Goal: Task Accomplishment & Management: Complete application form

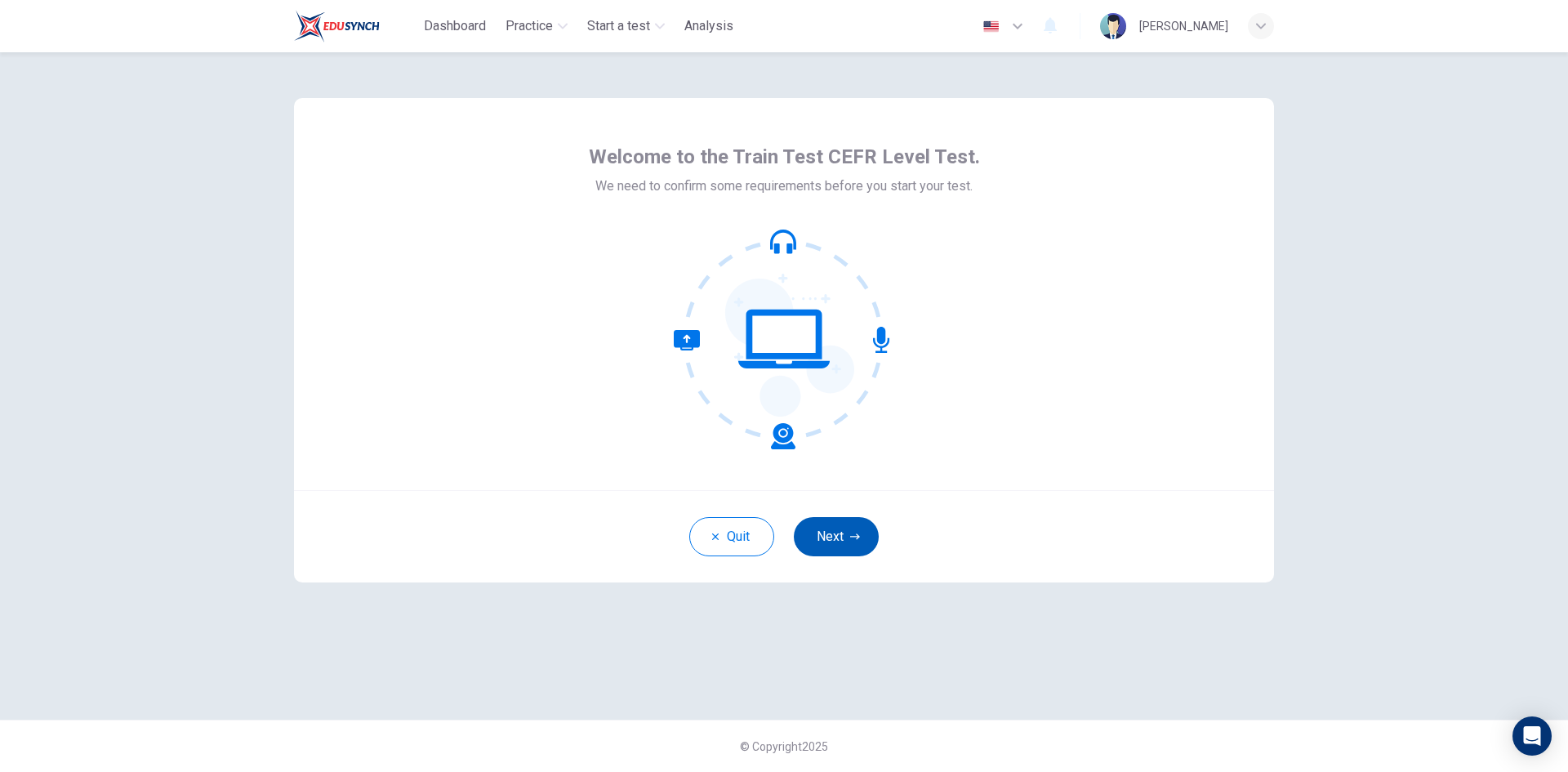
click at [854, 548] on button "Next" at bounding box center [836, 536] width 85 height 39
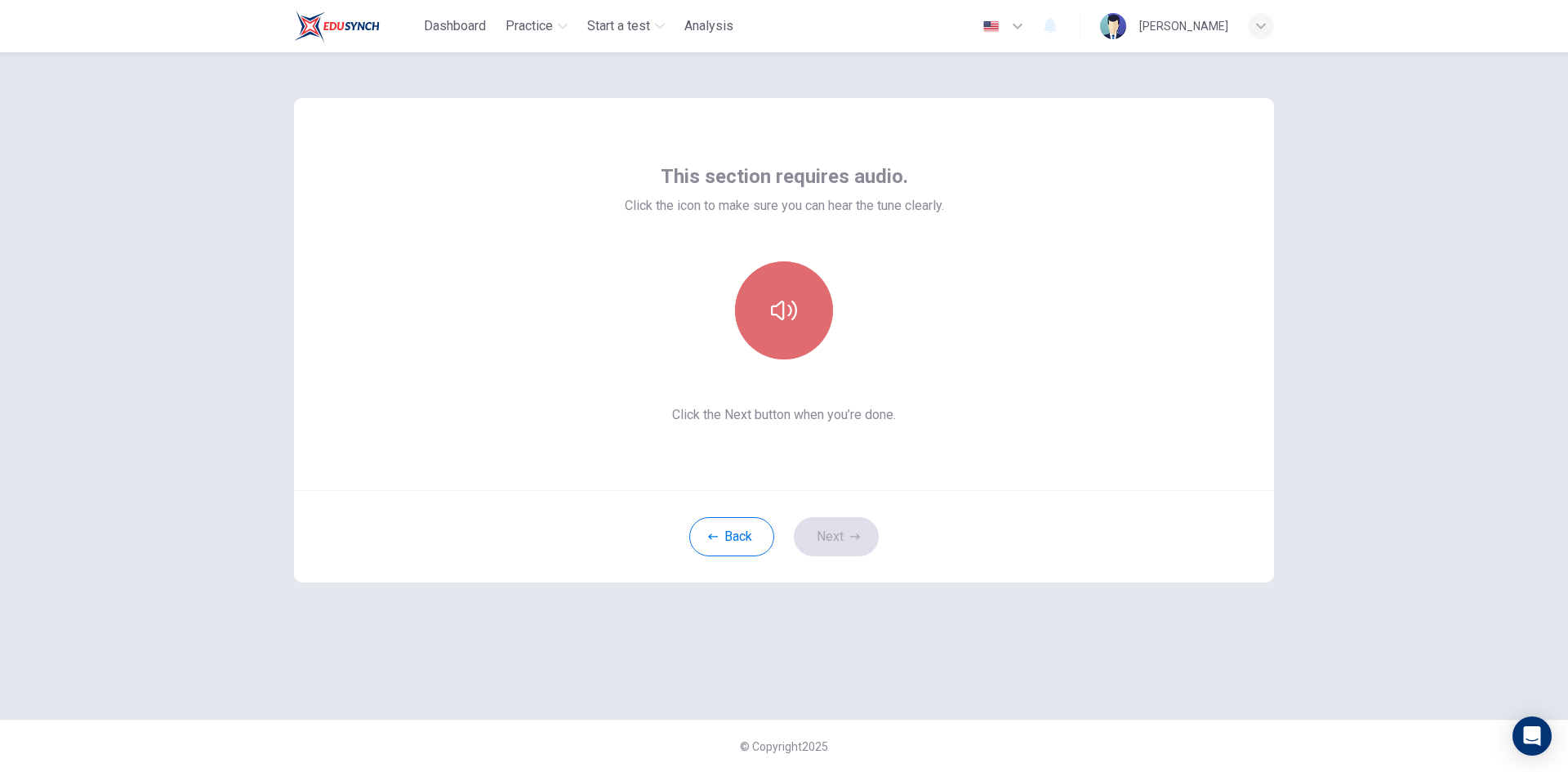
click at [792, 302] on icon "button" at bounding box center [784, 310] width 26 height 20
click at [784, 302] on icon "button" at bounding box center [784, 310] width 26 height 26
click at [776, 292] on button "button" at bounding box center [784, 310] width 98 height 98
click at [776, 308] on icon "button" at bounding box center [784, 310] width 26 height 26
click at [804, 321] on button "button" at bounding box center [784, 310] width 98 height 98
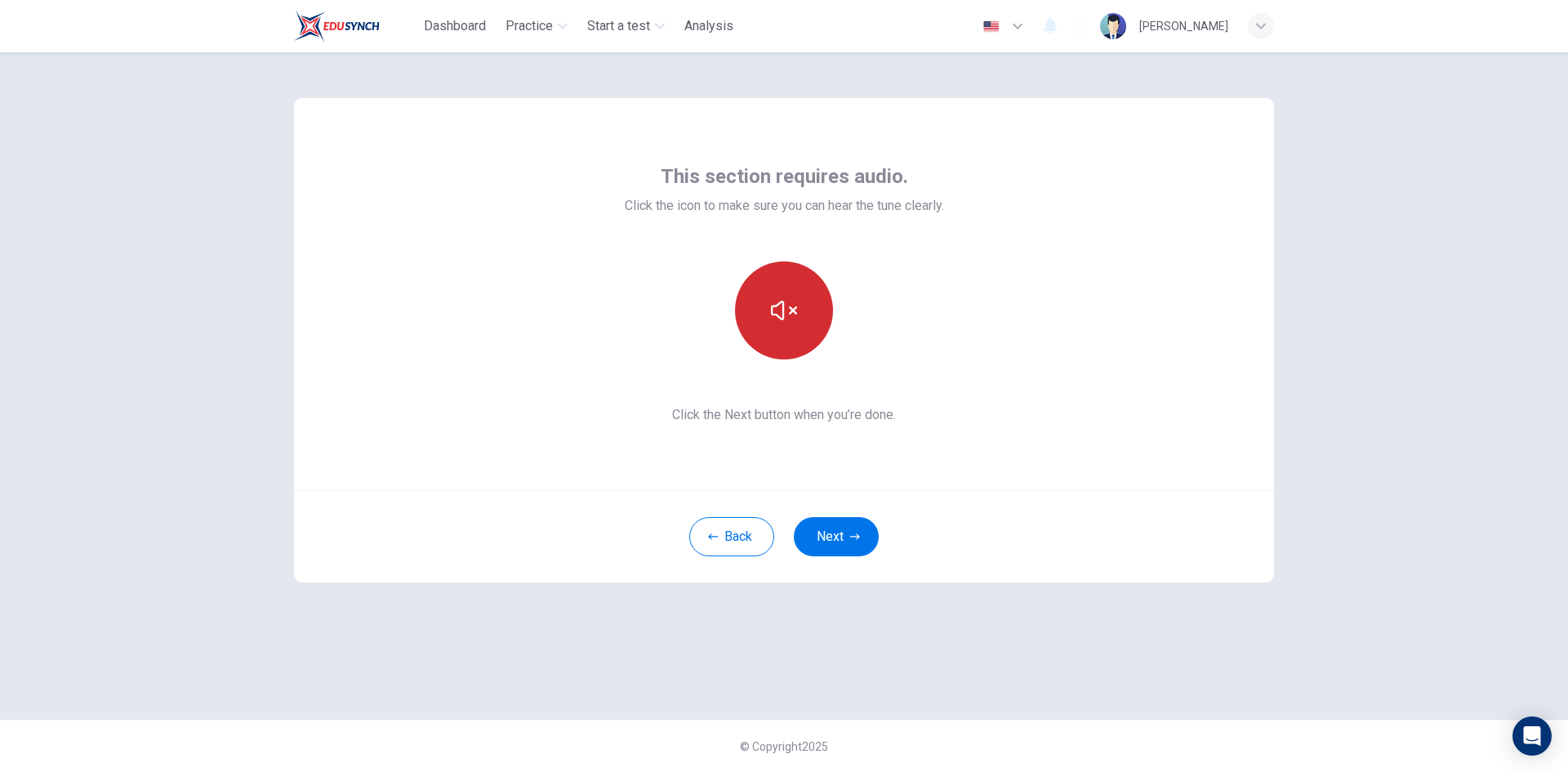
click at [804, 321] on button "button" at bounding box center [784, 310] width 98 height 98
click at [857, 542] on button "Next" at bounding box center [836, 536] width 85 height 39
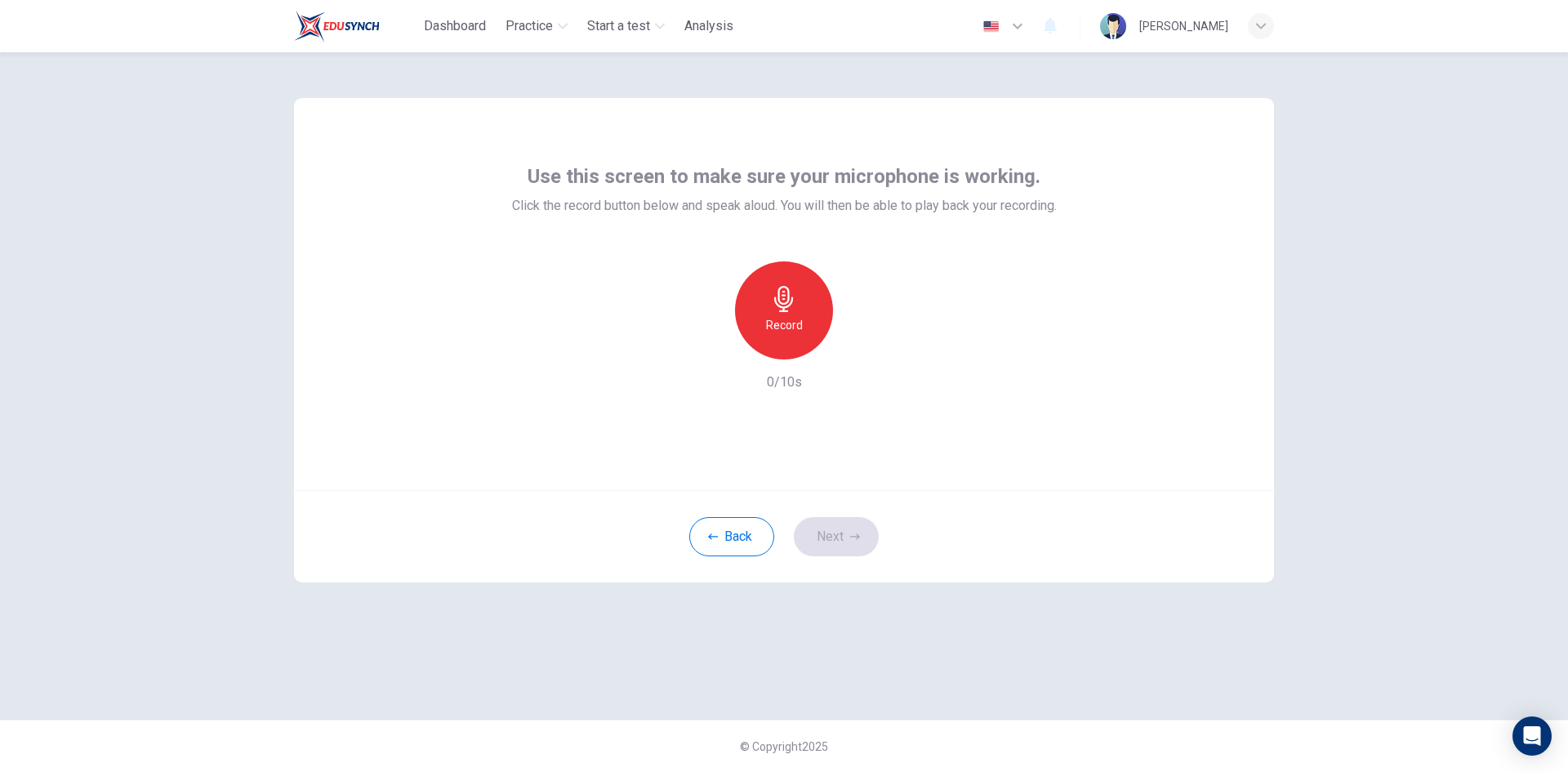
click at [798, 328] on h6 "Record" at bounding box center [784, 326] width 37 height 20
click at [831, 538] on button "Next" at bounding box center [836, 536] width 85 height 39
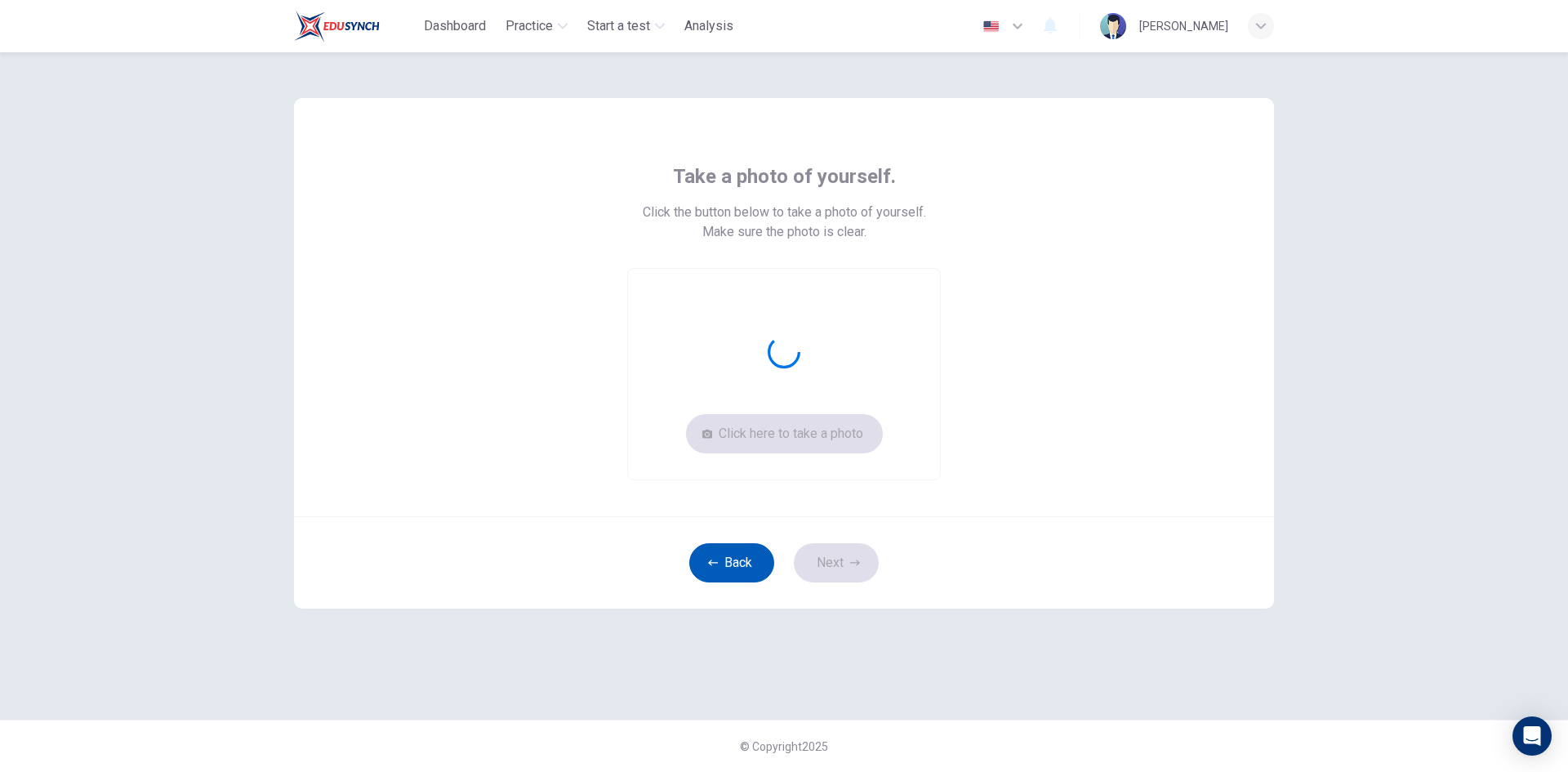
click at [736, 561] on button "Back" at bounding box center [731, 562] width 85 height 39
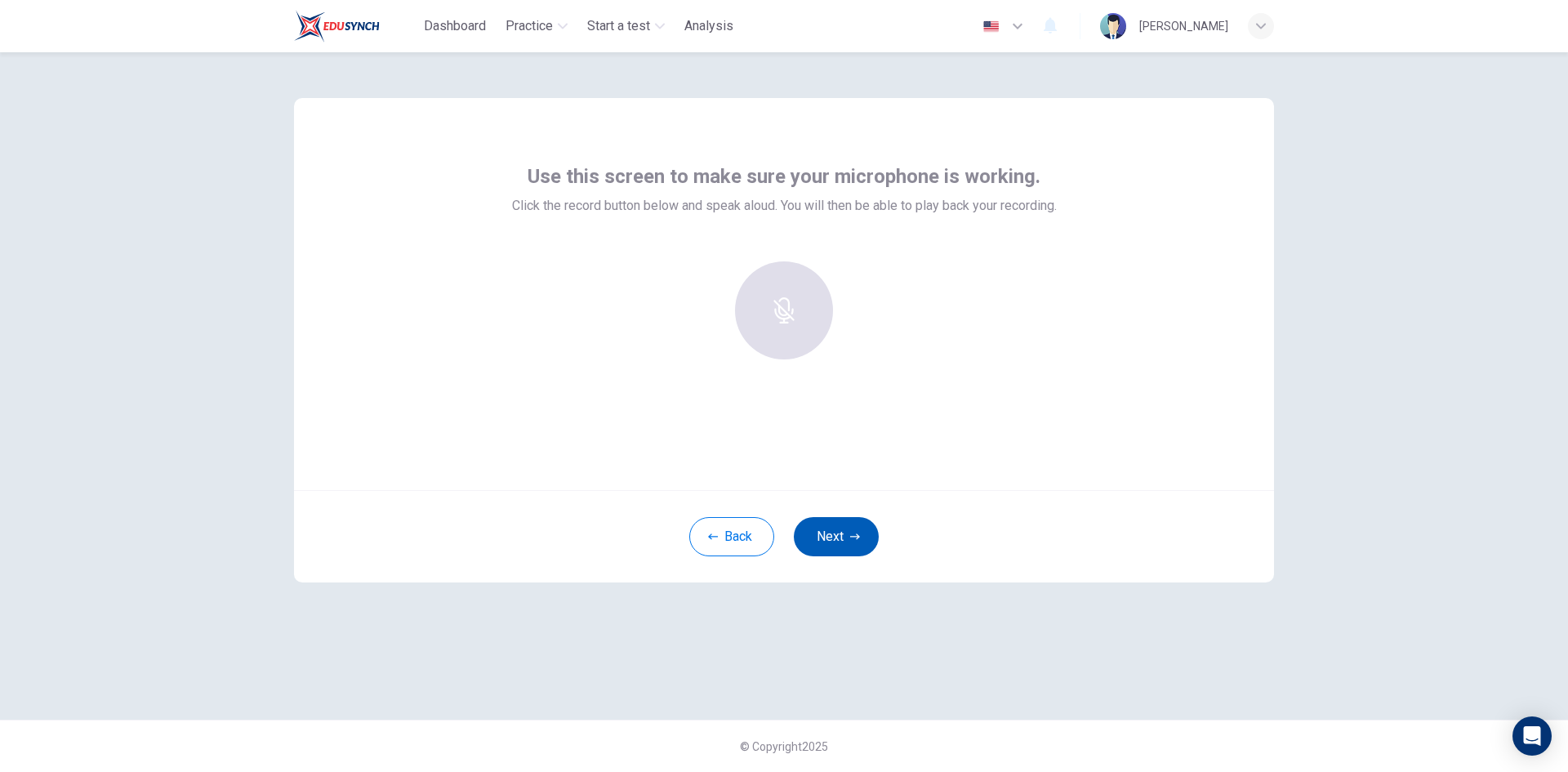
click at [827, 542] on button "Next" at bounding box center [836, 536] width 85 height 39
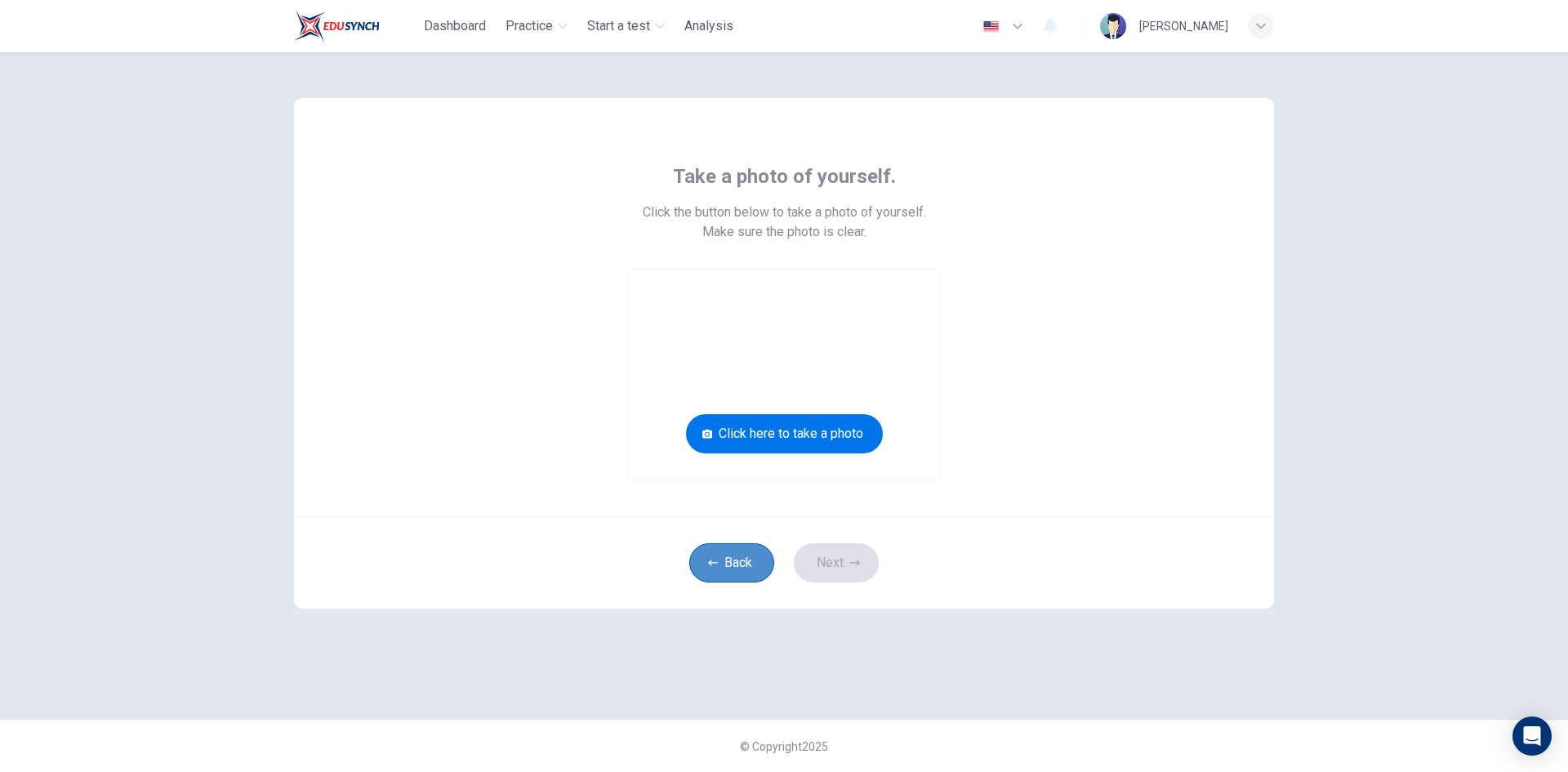
click at [739, 566] on button "Back" at bounding box center [731, 562] width 85 height 39
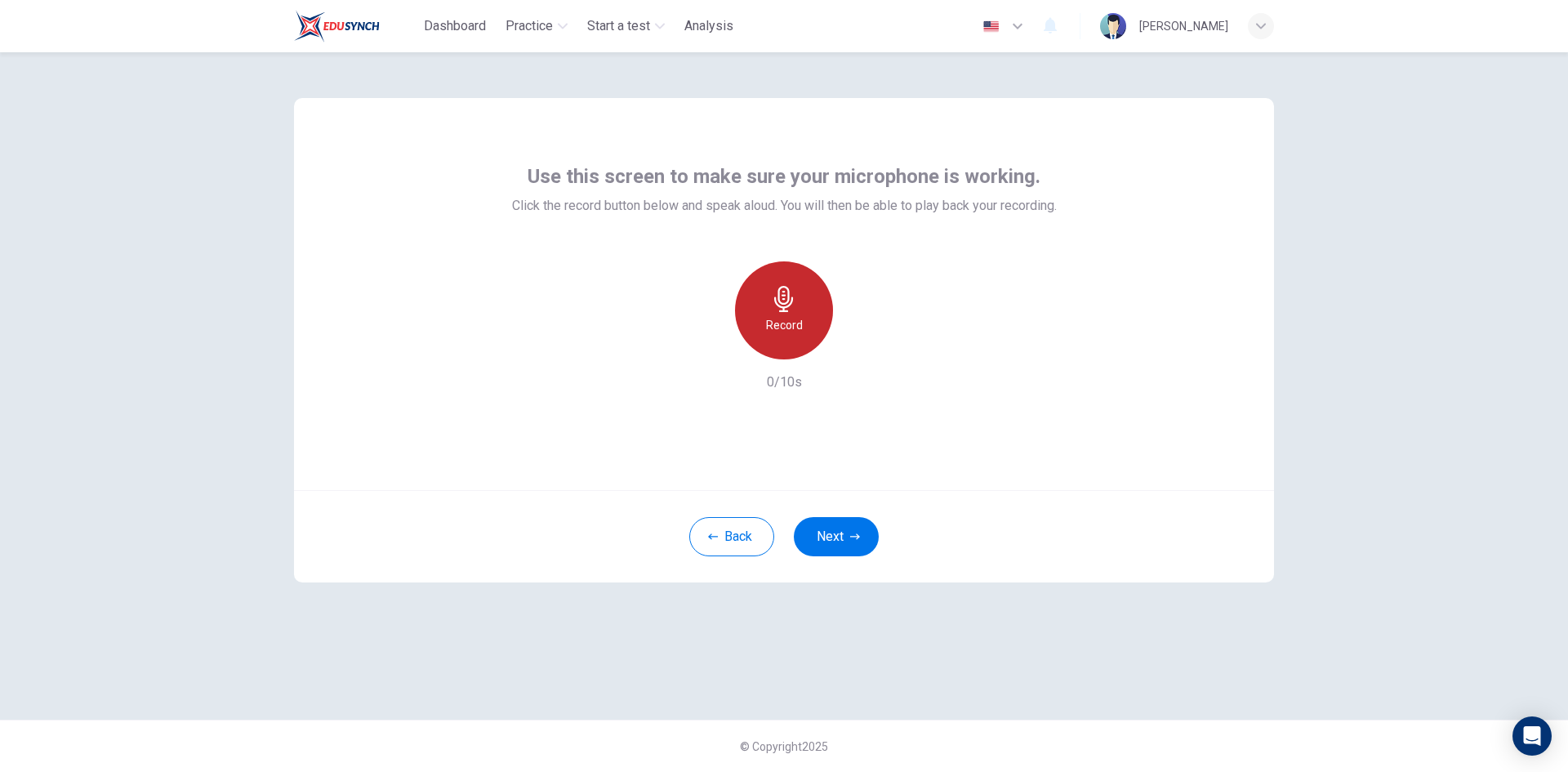
click at [790, 319] on h6 "Record" at bounding box center [784, 326] width 37 height 20
click at [857, 344] on icon "button" at bounding box center [860, 345] width 7 height 10
click at [842, 527] on button "Next" at bounding box center [836, 536] width 85 height 39
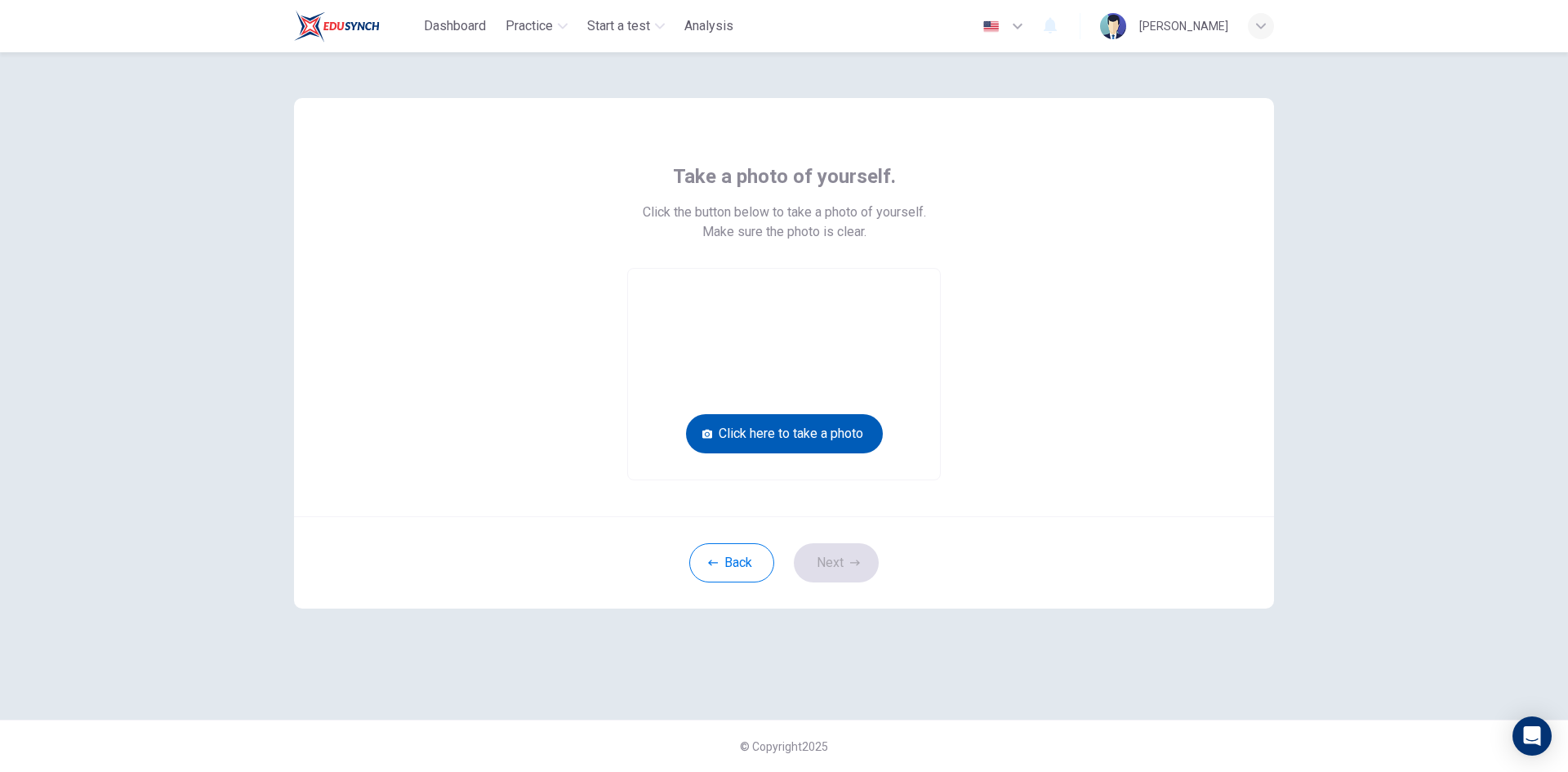
click at [797, 432] on button "Click here to take a photo" at bounding box center [784, 433] width 197 height 39
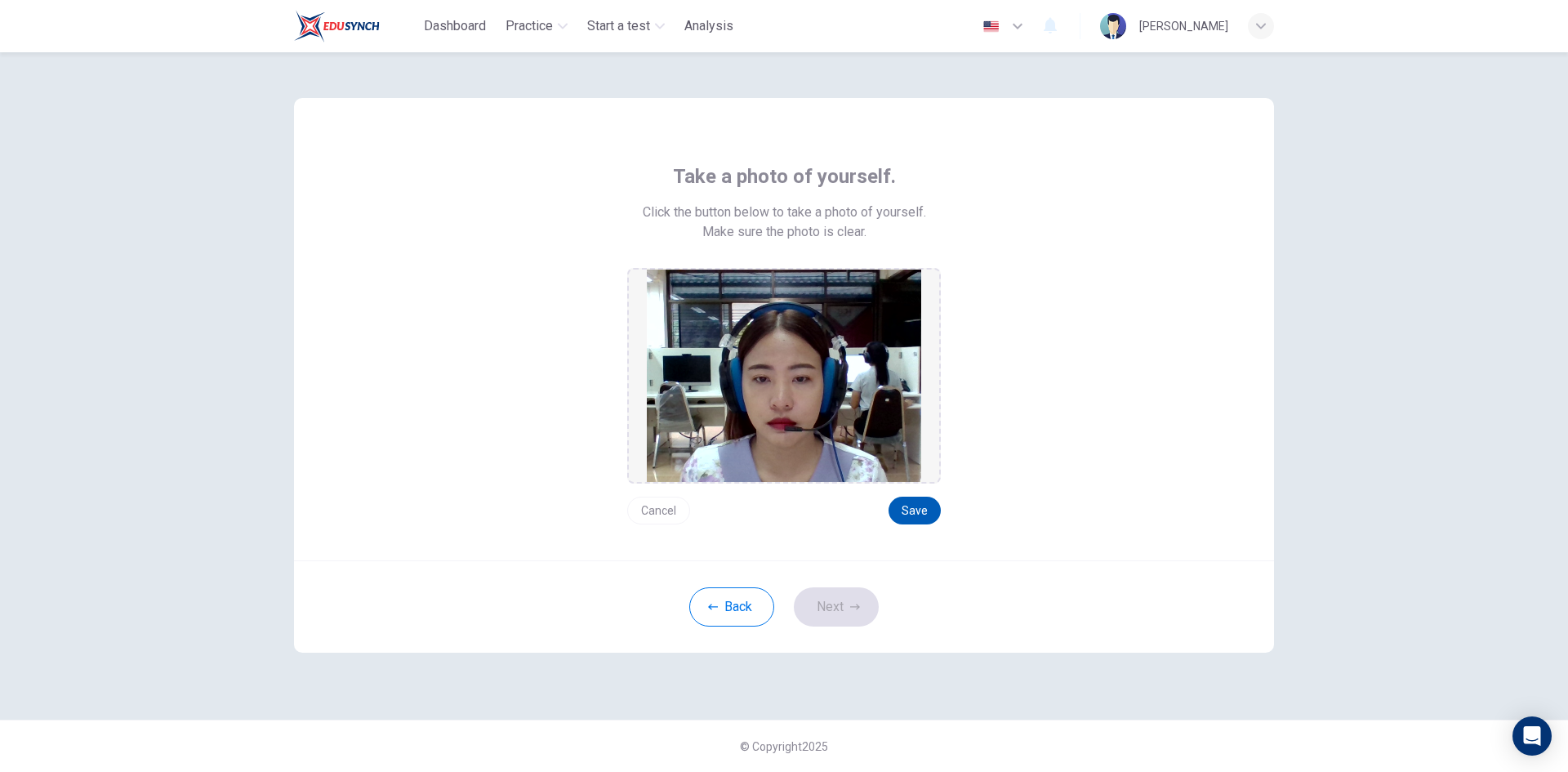
click at [910, 503] on button "Save" at bounding box center [914, 510] width 52 height 28
click at [915, 513] on button "Save" at bounding box center [914, 510] width 52 height 28
click at [855, 601] on button "Next" at bounding box center [836, 606] width 85 height 39
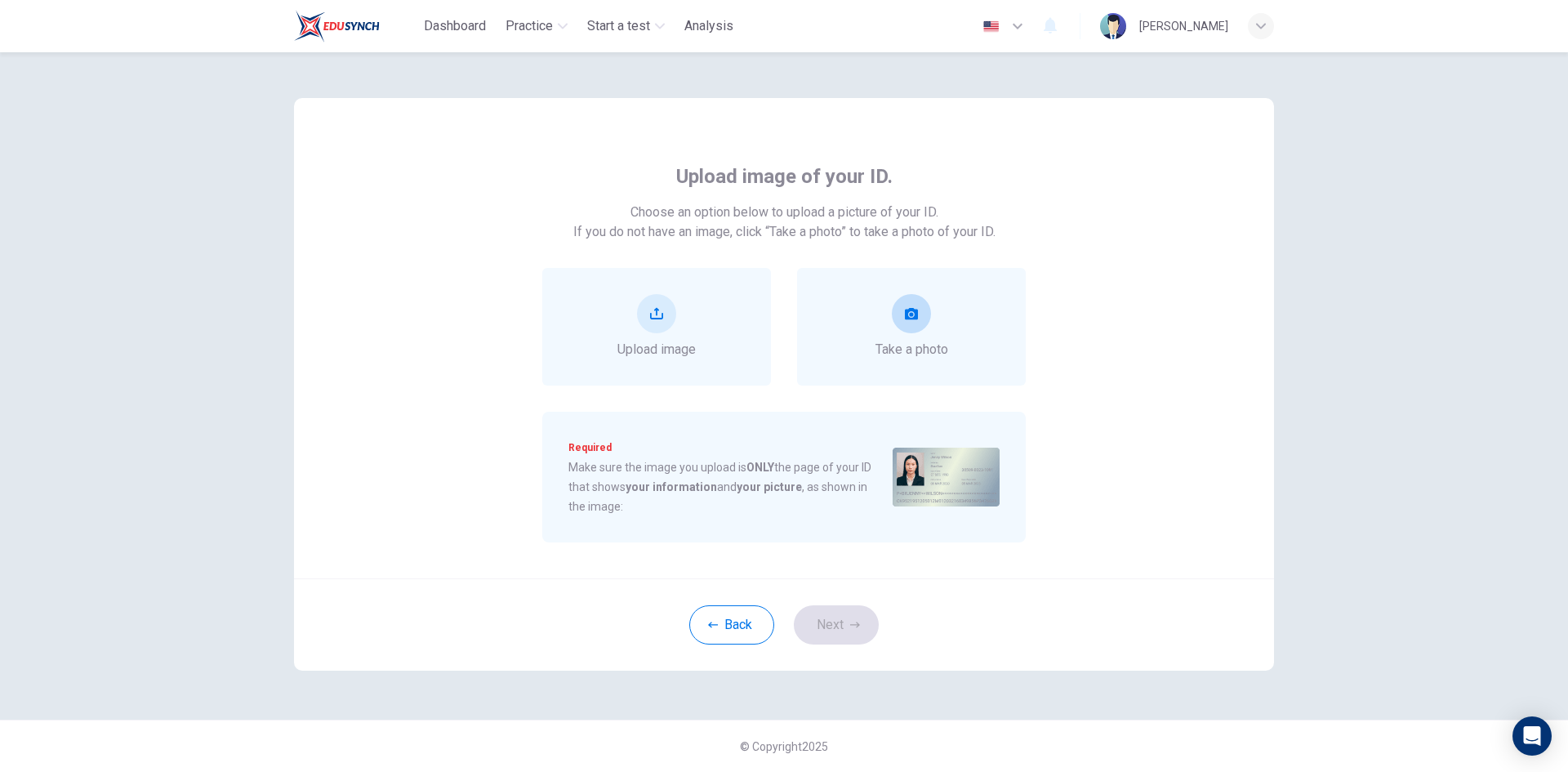
click at [915, 317] on icon "take photo" at bounding box center [911, 313] width 13 height 12
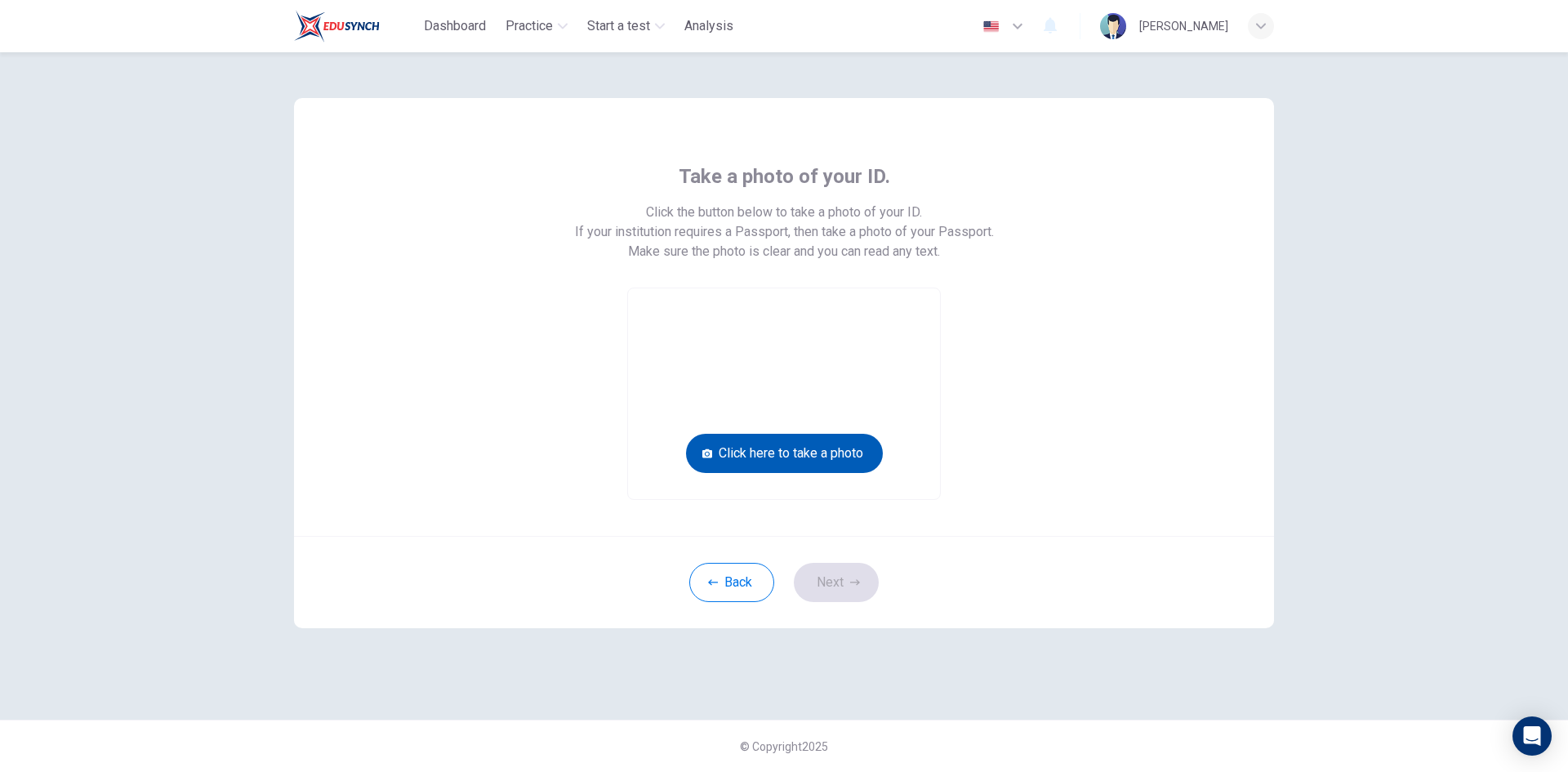
click at [827, 453] on button "Click here to take a photo" at bounding box center [784, 453] width 197 height 39
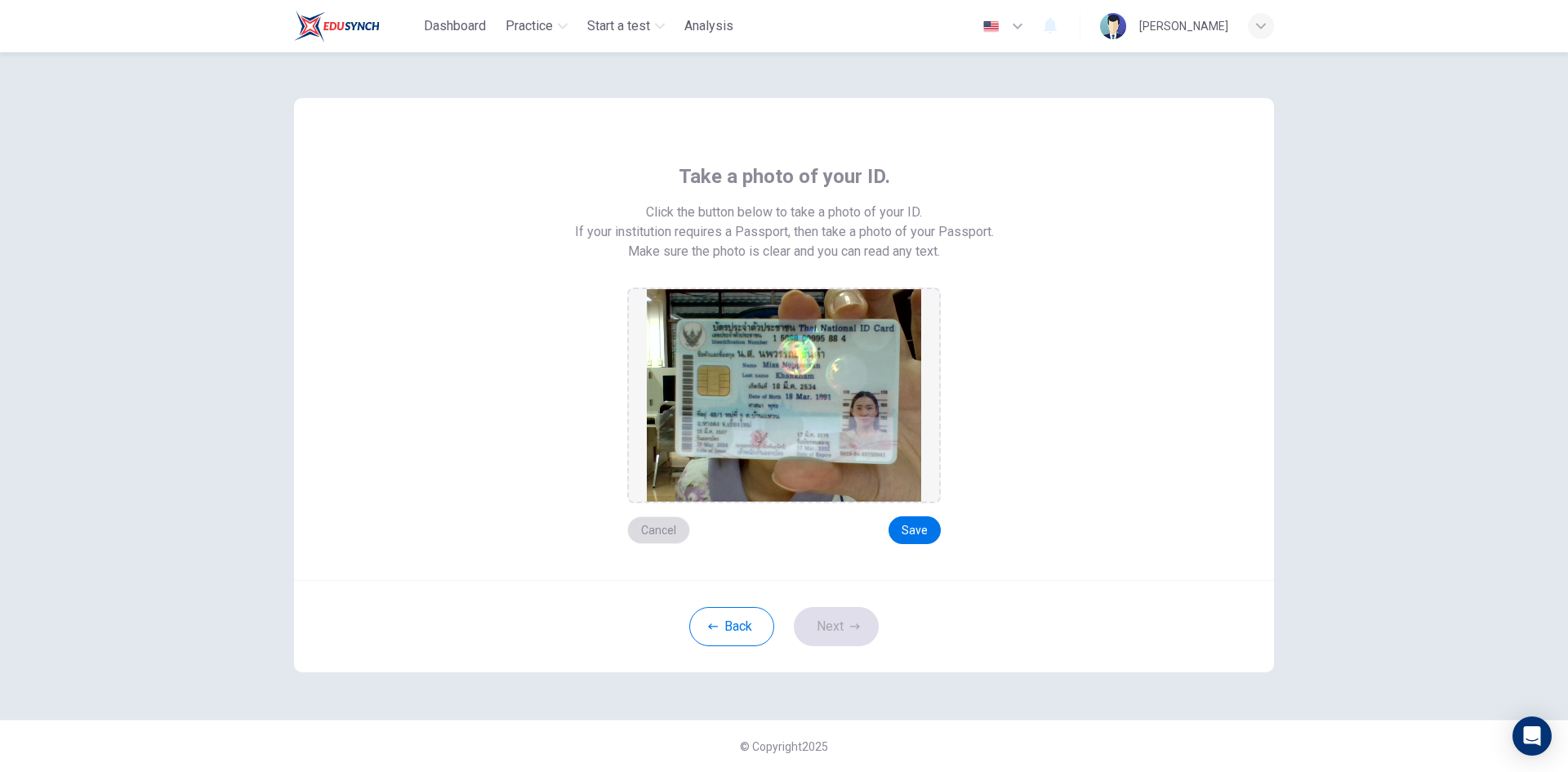
click at [669, 526] on button "Cancel" at bounding box center [658, 529] width 63 height 28
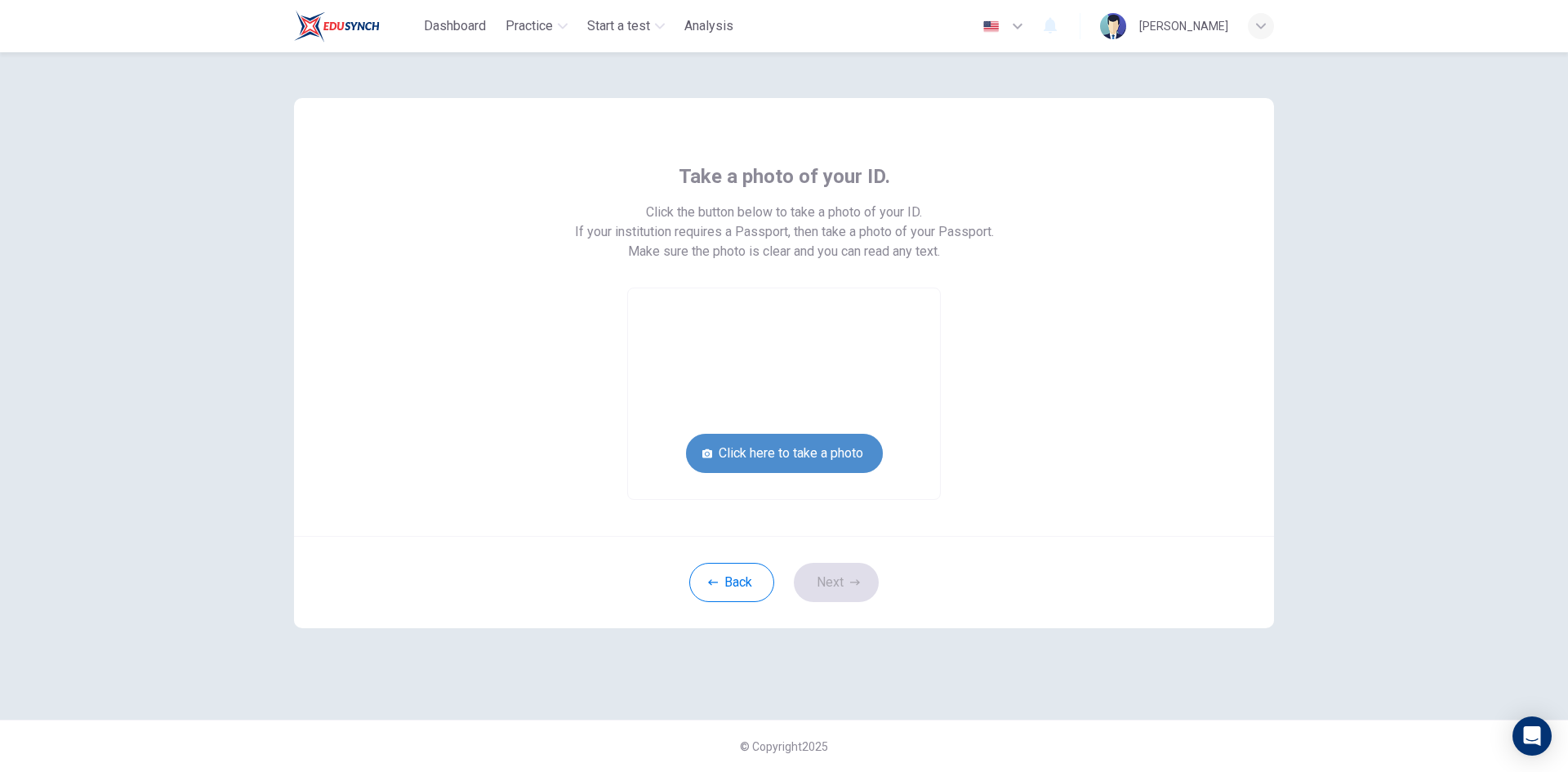
click at [759, 455] on button "Click here to take a photo" at bounding box center [784, 453] width 197 height 39
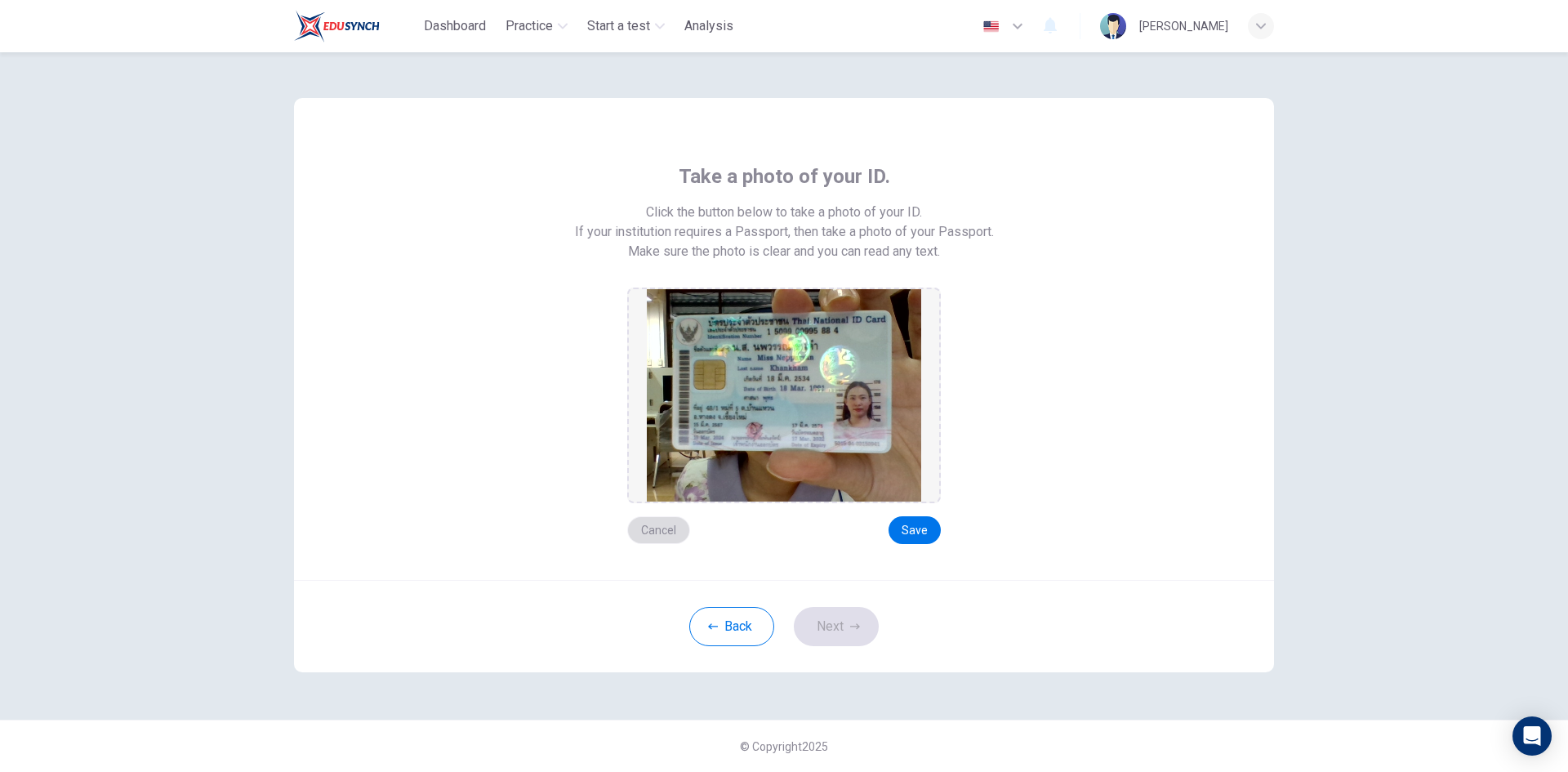
click at [652, 535] on button "Cancel" at bounding box center [658, 529] width 63 height 28
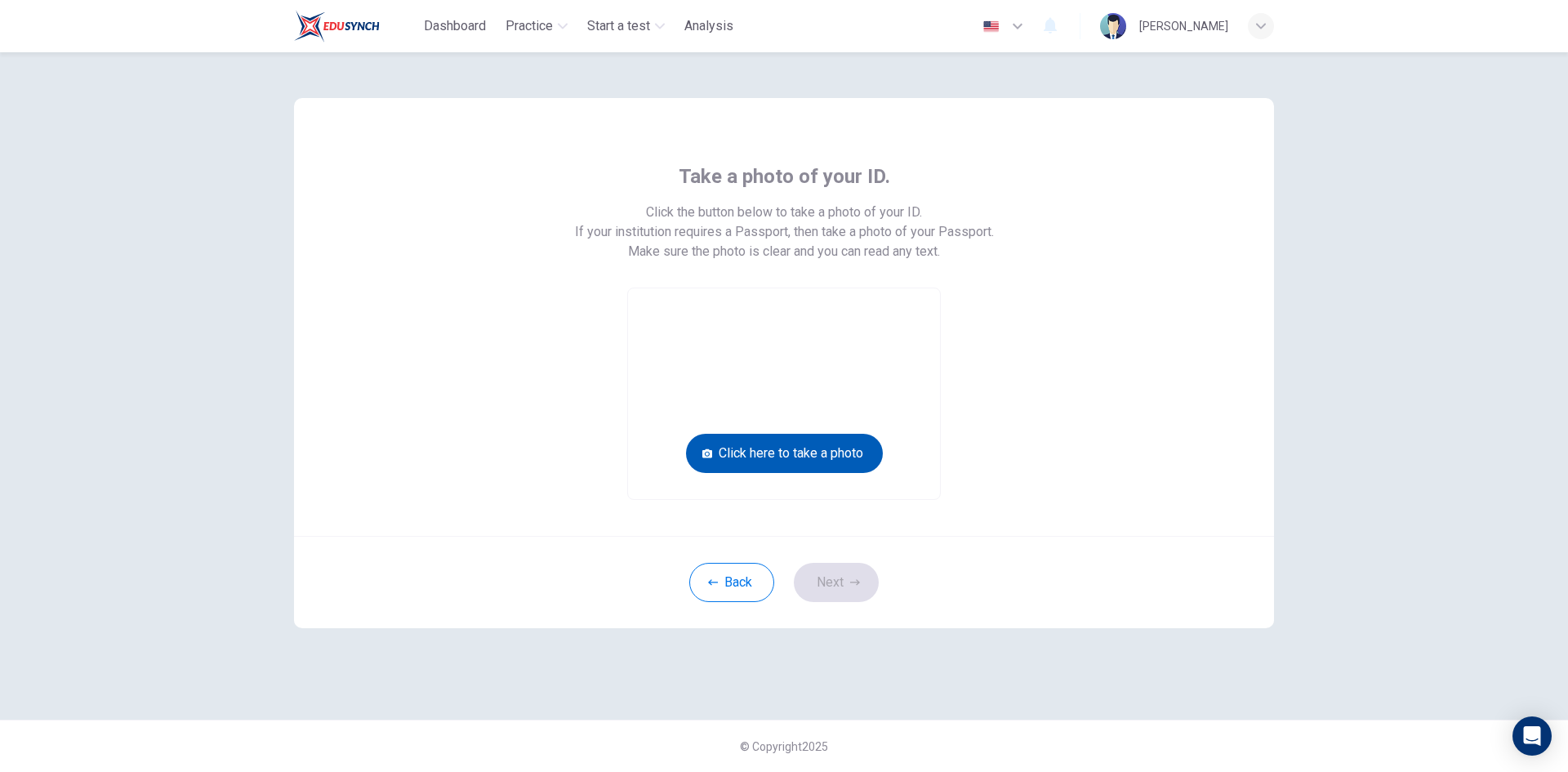
click at [769, 462] on button "Click here to take a photo" at bounding box center [784, 453] width 197 height 39
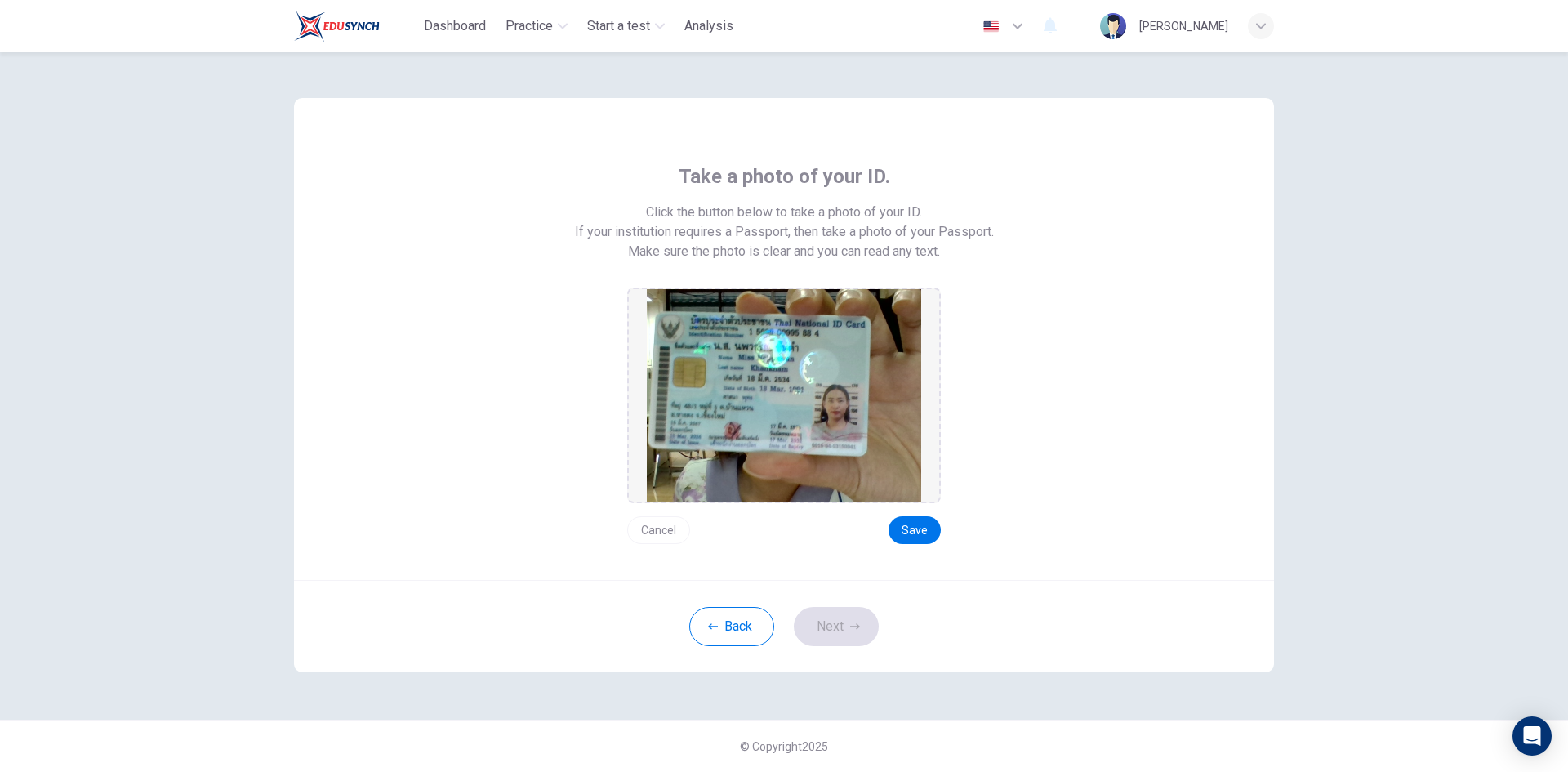
click at [654, 528] on button "Cancel" at bounding box center [658, 529] width 63 height 28
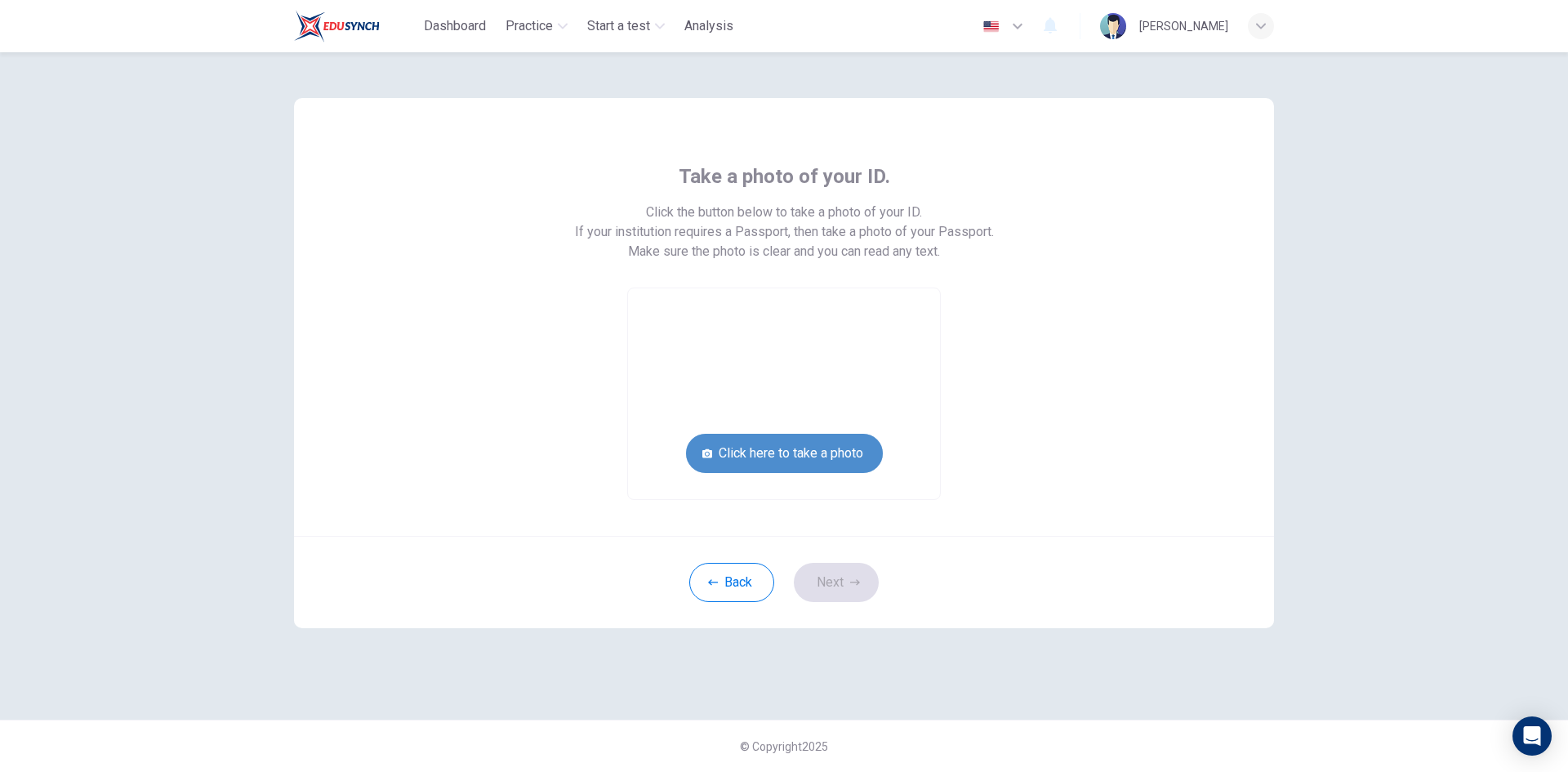
click at [817, 454] on button "Click here to take a photo" at bounding box center [784, 453] width 197 height 39
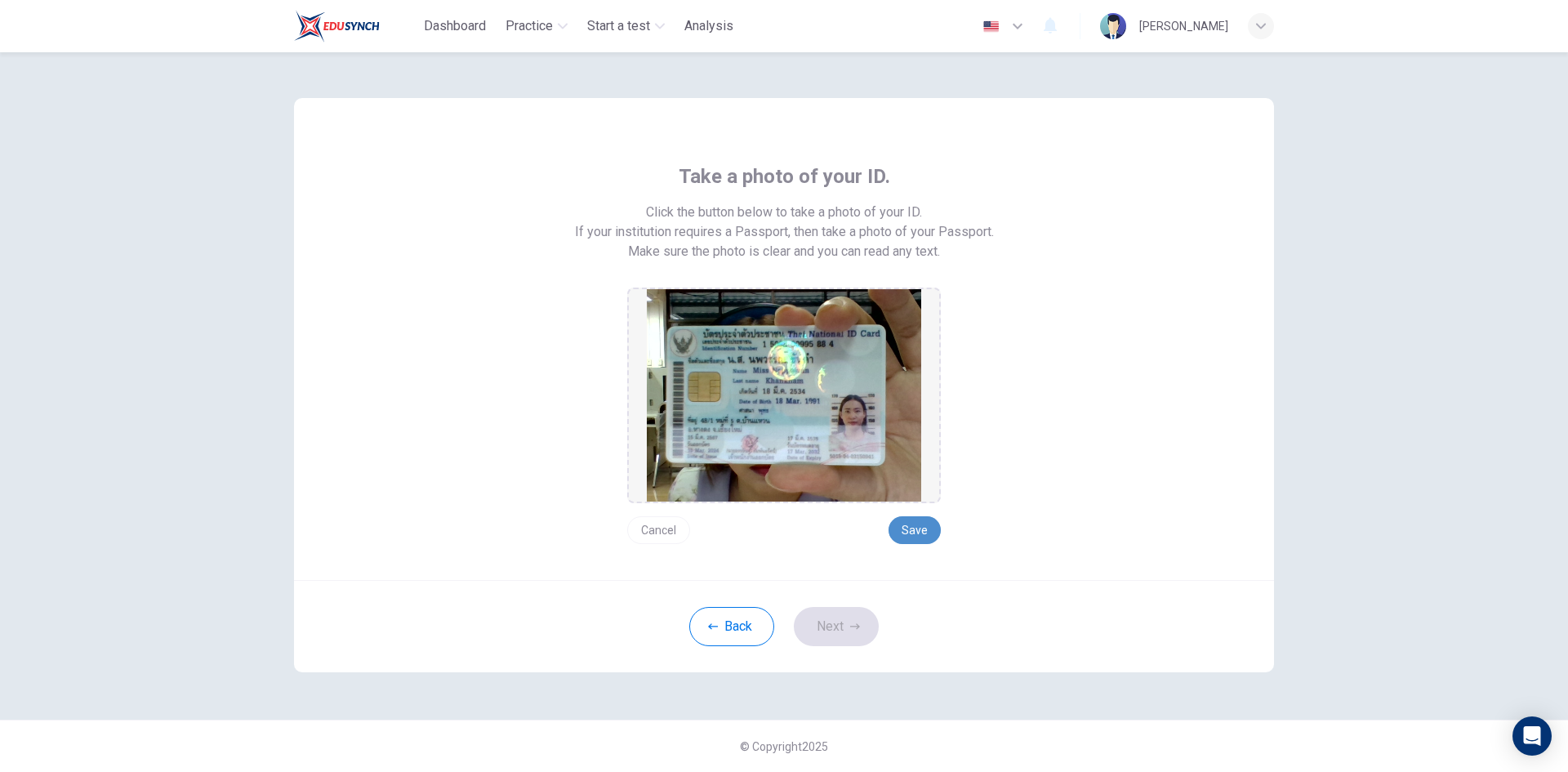
click at [919, 528] on button "Save" at bounding box center [914, 529] width 52 height 28
click at [846, 627] on button "Next" at bounding box center [836, 626] width 85 height 39
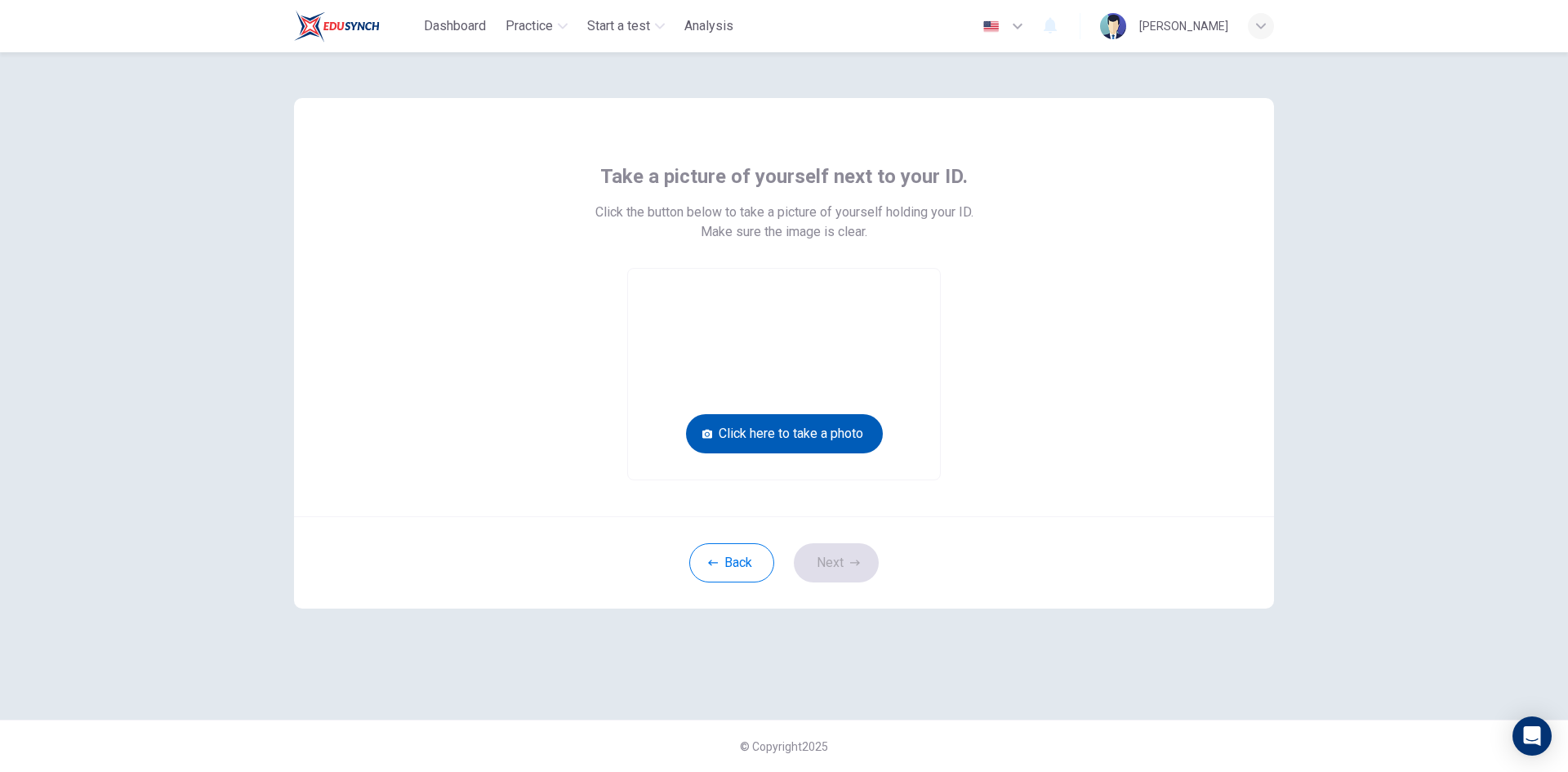
click at [808, 427] on button "Click here to take a photo" at bounding box center [784, 433] width 197 height 39
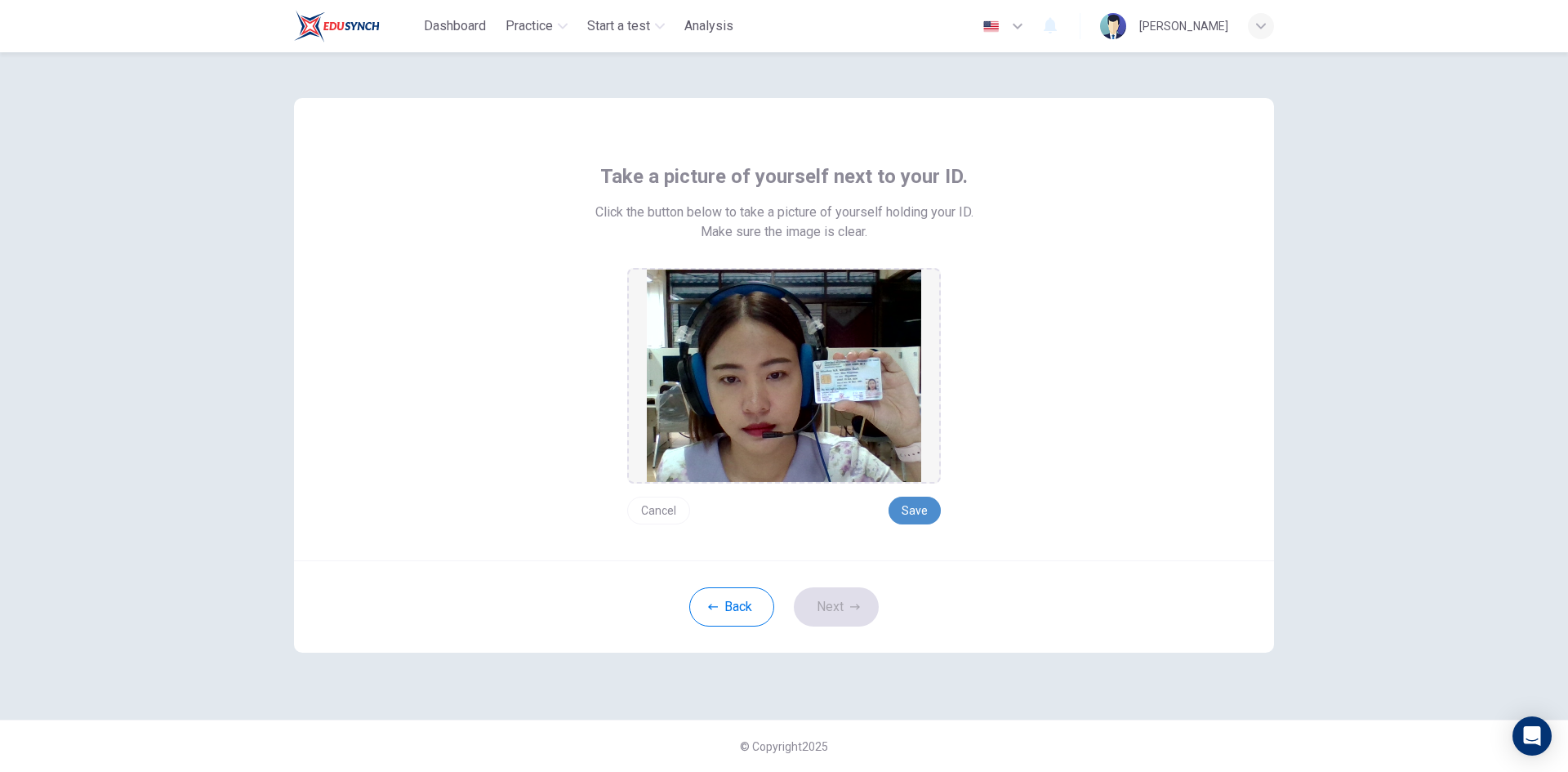
click at [929, 511] on button "Save" at bounding box center [914, 510] width 52 height 28
click at [828, 618] on button "Next" at bounding box center [836, 606] width 85 height 39
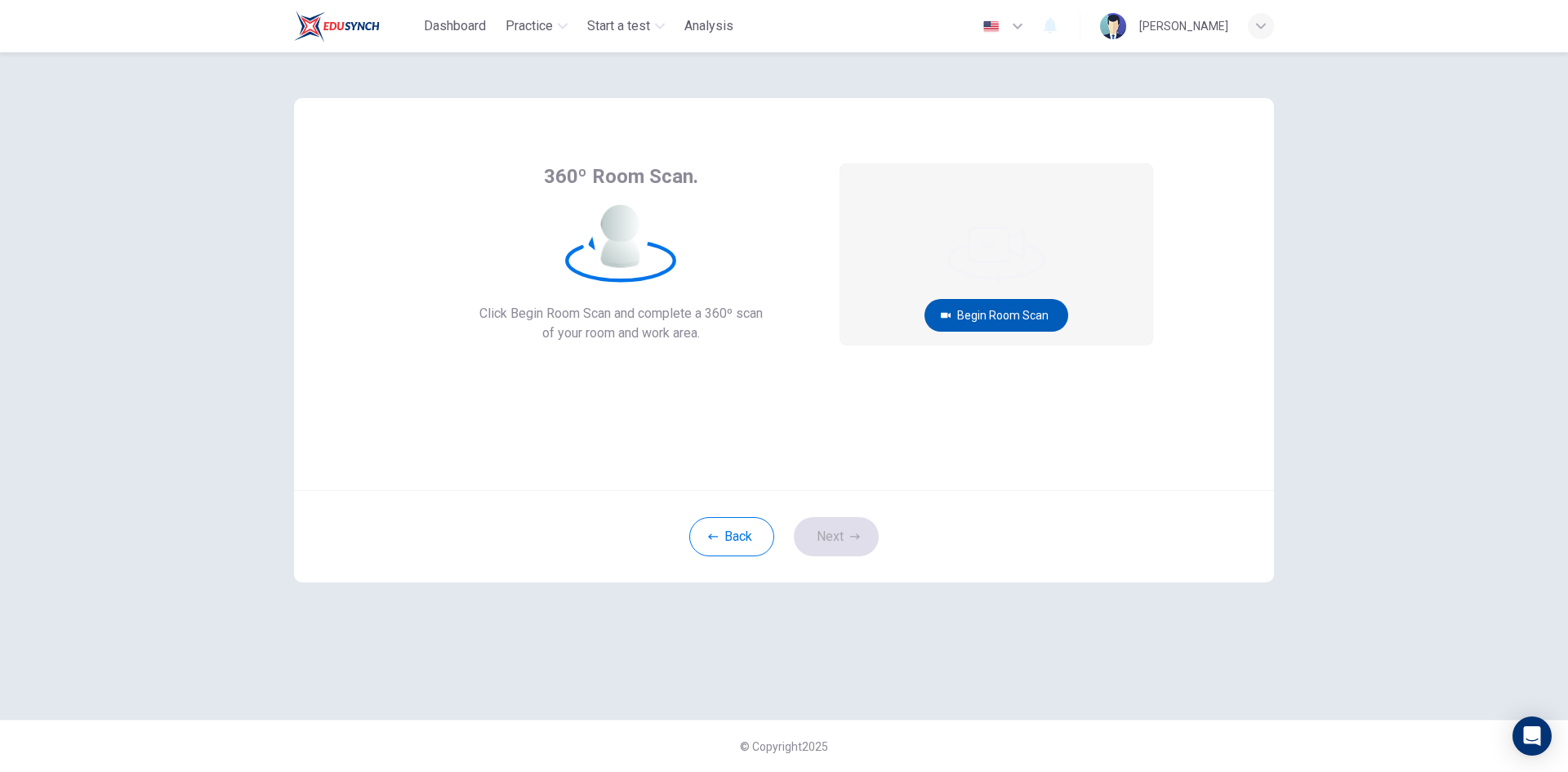
click at [1044, 315] on button "Begin Room Scan" at bounding box center [995, 315] width 143 height 32
click at [1012, 253] on video at bounding box center [996, 254] width 312 height 180
click at [1021, 248] on video at bounding box center [996, 254] width 312 height 180
click at [997, 385] on button "Cancel" at bounding box center [996, 381] width 52 height 32
click at [997, 248] on video at bounding box center [996, 254] width 312 height 180
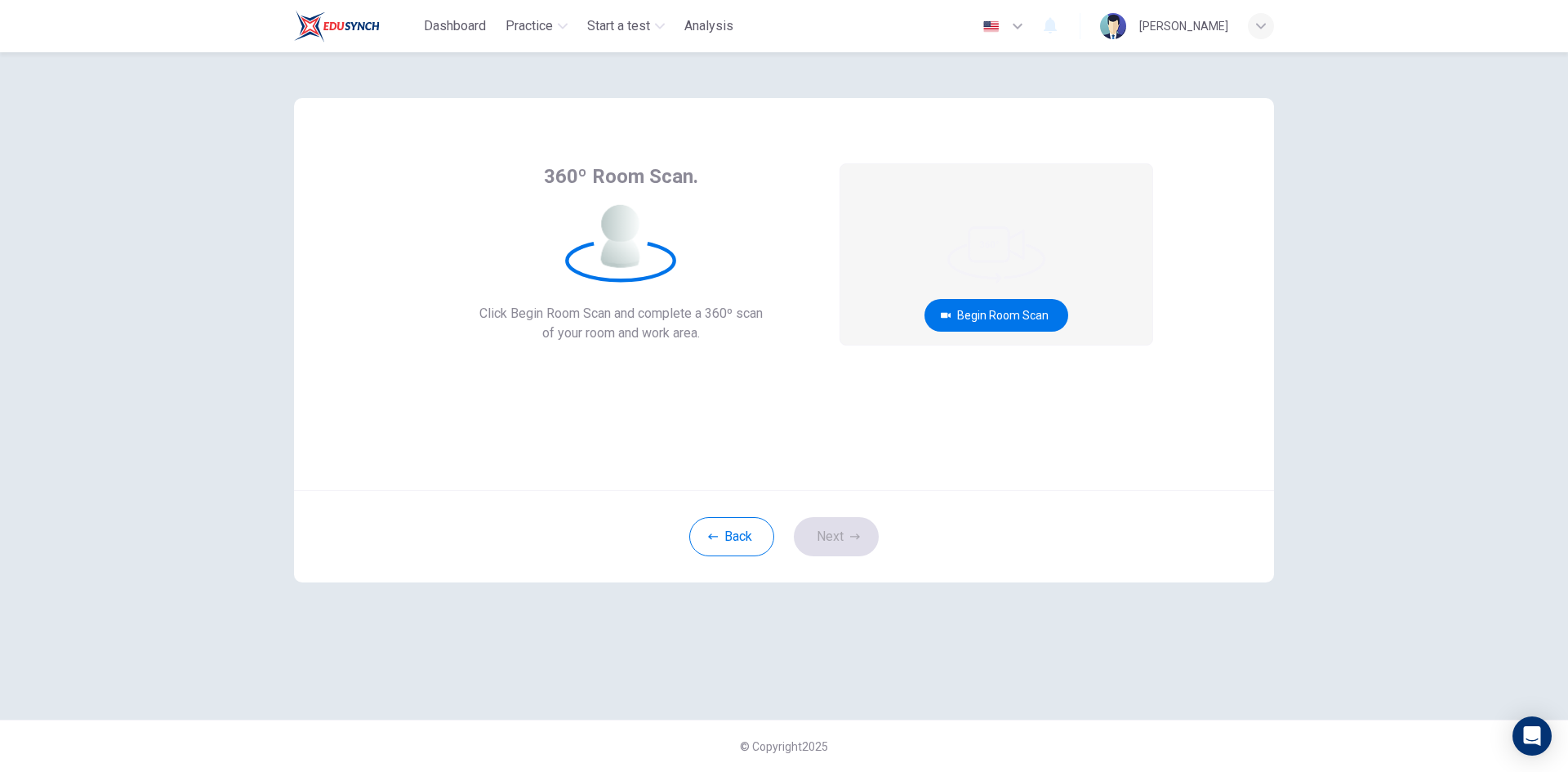
click at [992, 243] on video at bounding box center [996, 254] width 312 height 180
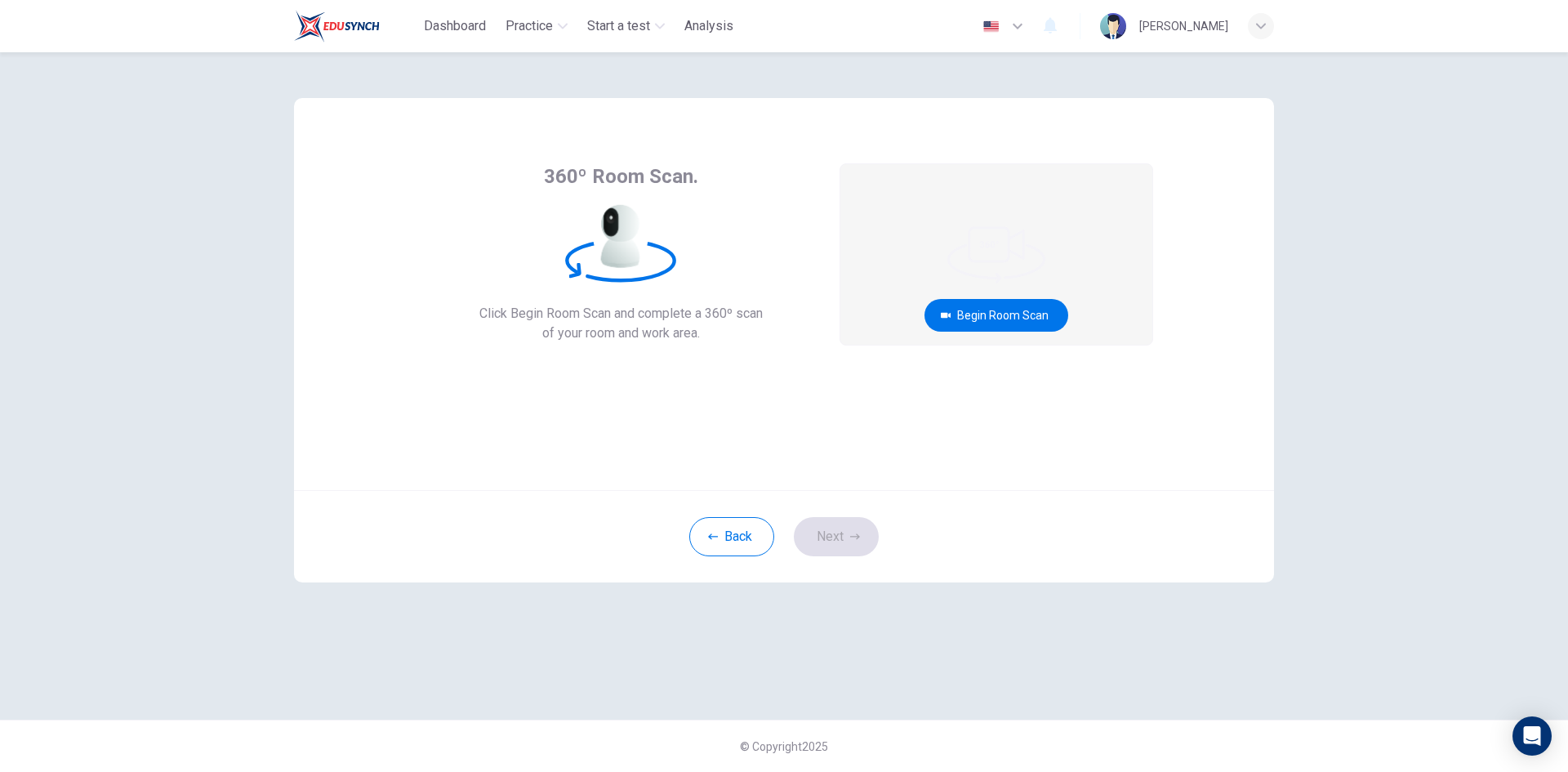
click at [992, 243] on video at bounding box center [996, 254] width 312 height 180
click at [1028, 308] on button "Begin Room Scan" at bounding box center [995, 315] width 143 height 32
click at [1014, 316] on button "Get ready!" at bounding box center [995, 315] width 95 height 32
click at [1008, 318] on button "Get ready!" at bounding box center [995, 315] width 95 height 32
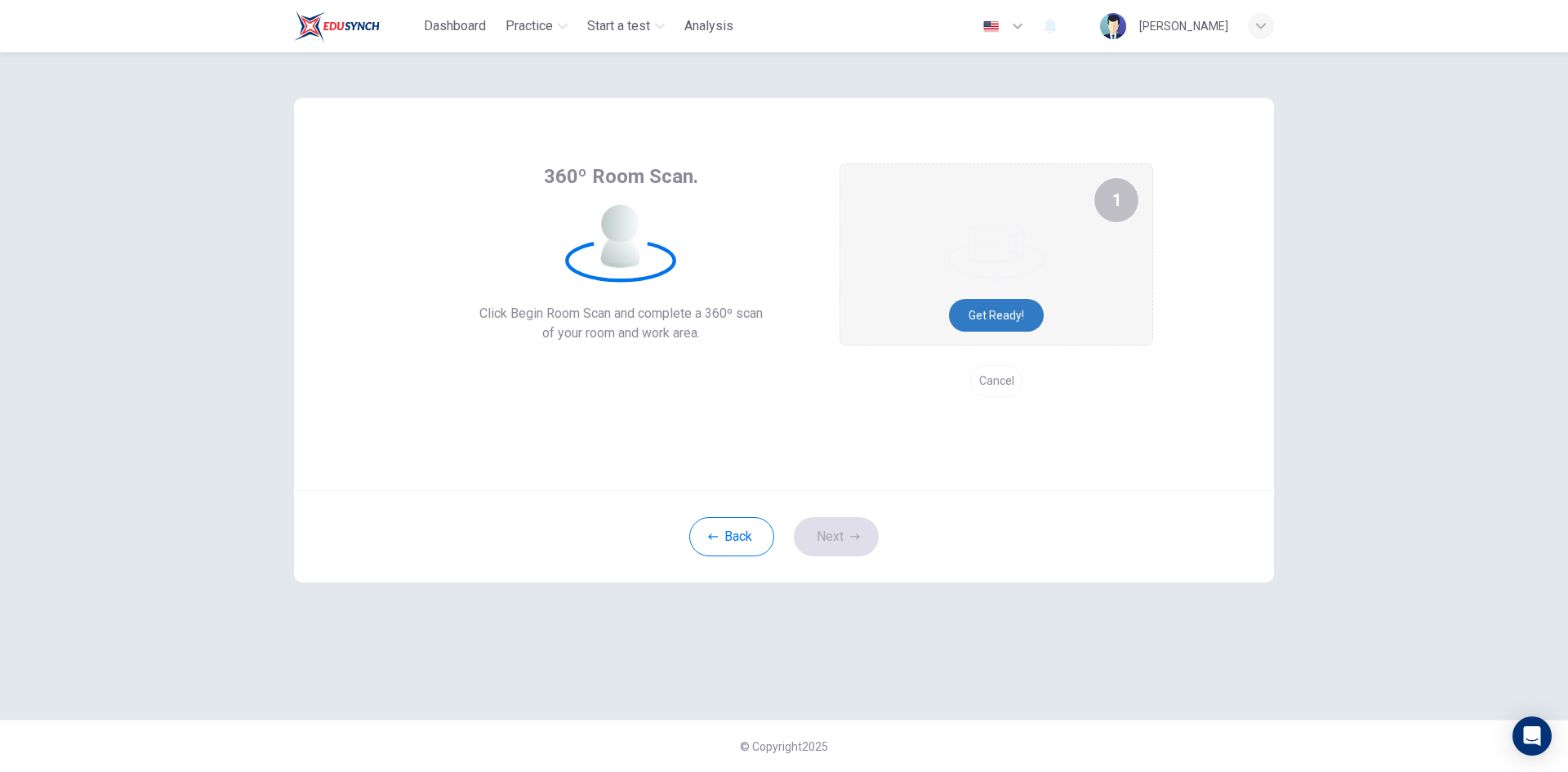
click at [1018, 316] on button "Get ready!" at bounding box center [995, 315] width 95 height 32
click at [1018, 316] on button "Recording in progress..." at bounding box center [996, 315] width 160 height 32
click at [986, 373] on button "Cancel" at bounding box center [996, 381] width 52 height 32
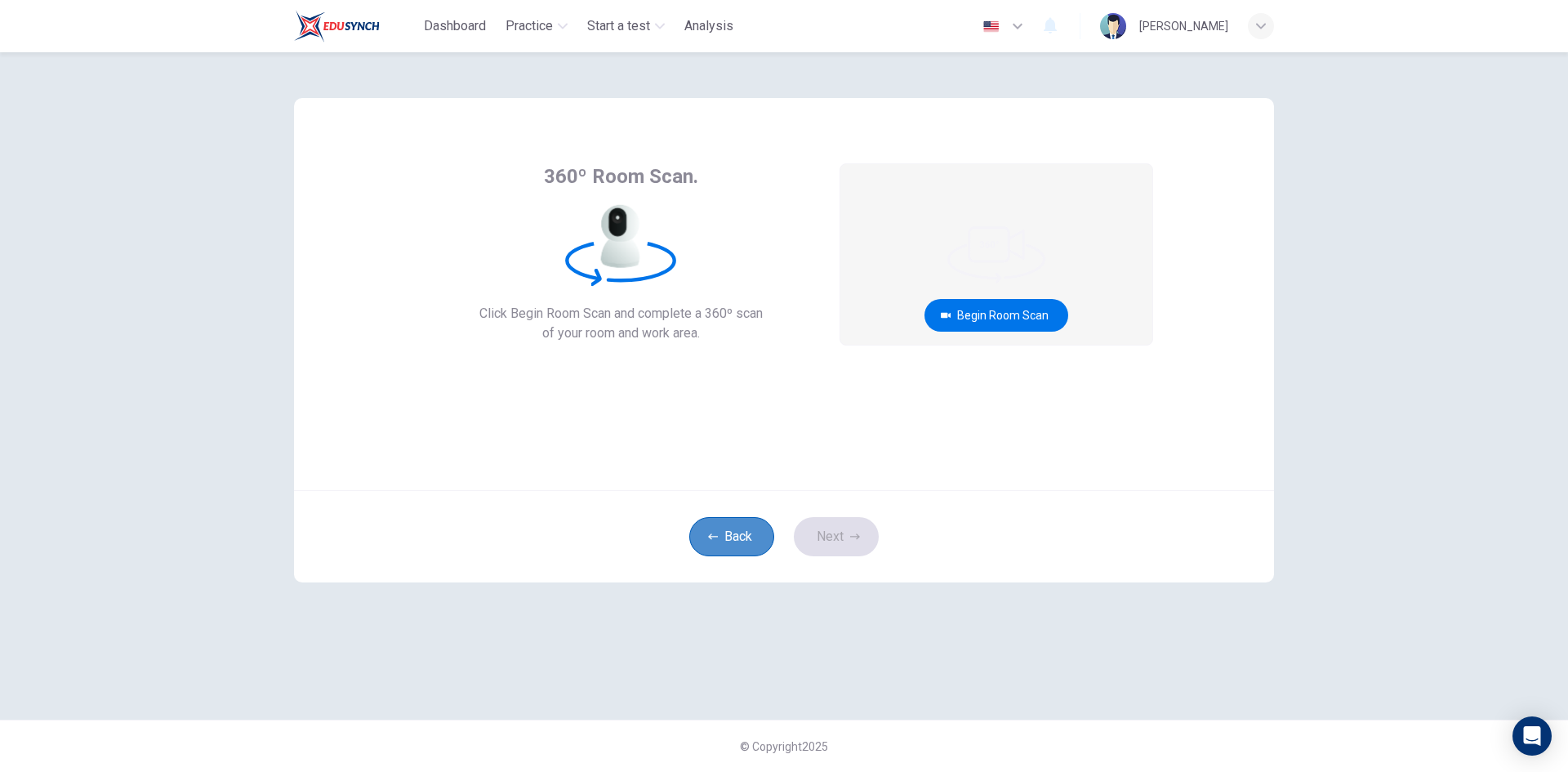
click at [729, 536] on button "Back" at bounding box center [731, 536] width 85 height 39
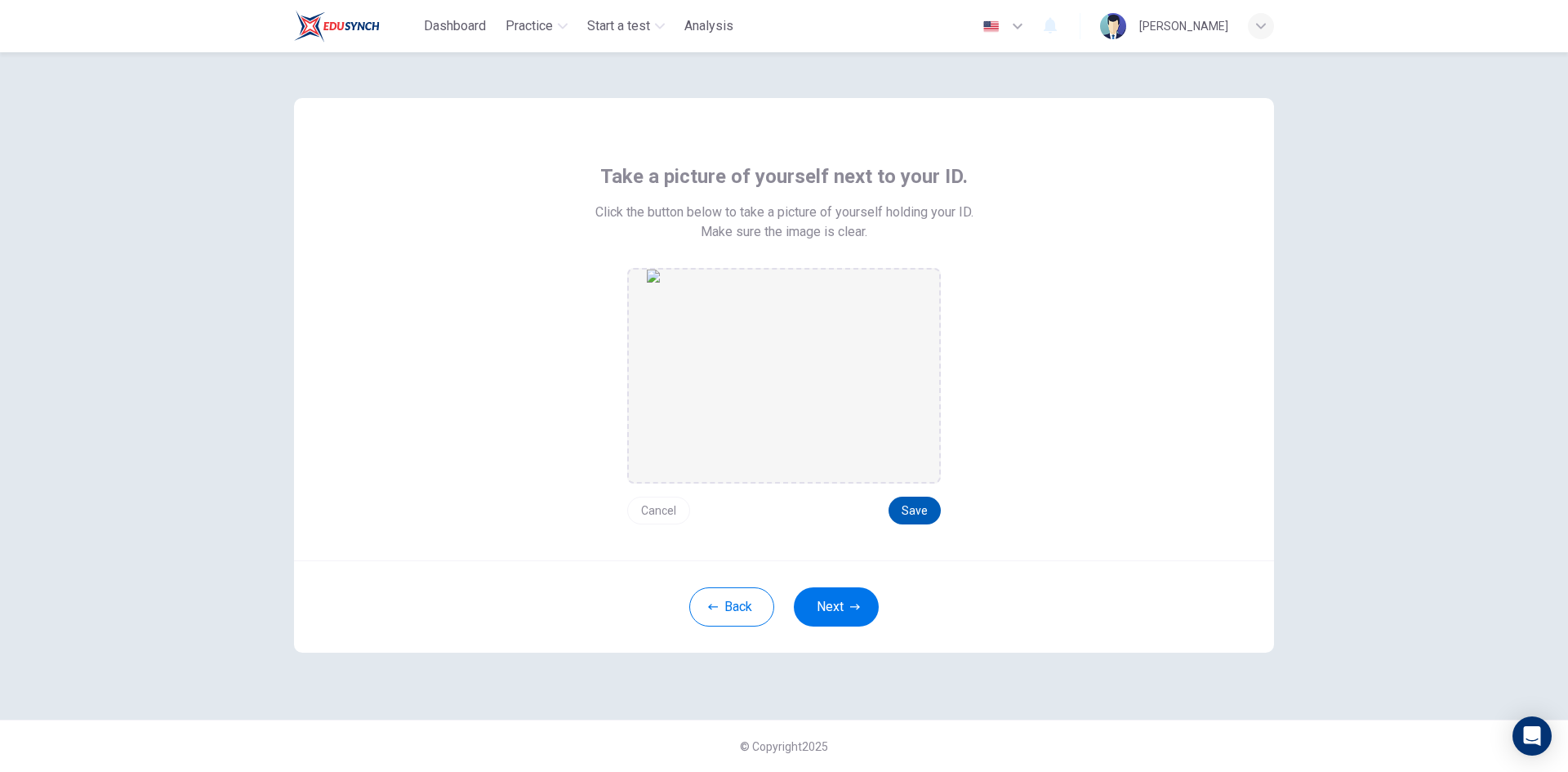
click at [919, 513] on button "Save" at bounding box center [914, 510] width 52 height 28
click at [842, 602] on button "Next" at bounding box center [836, 606] width 85 height 39
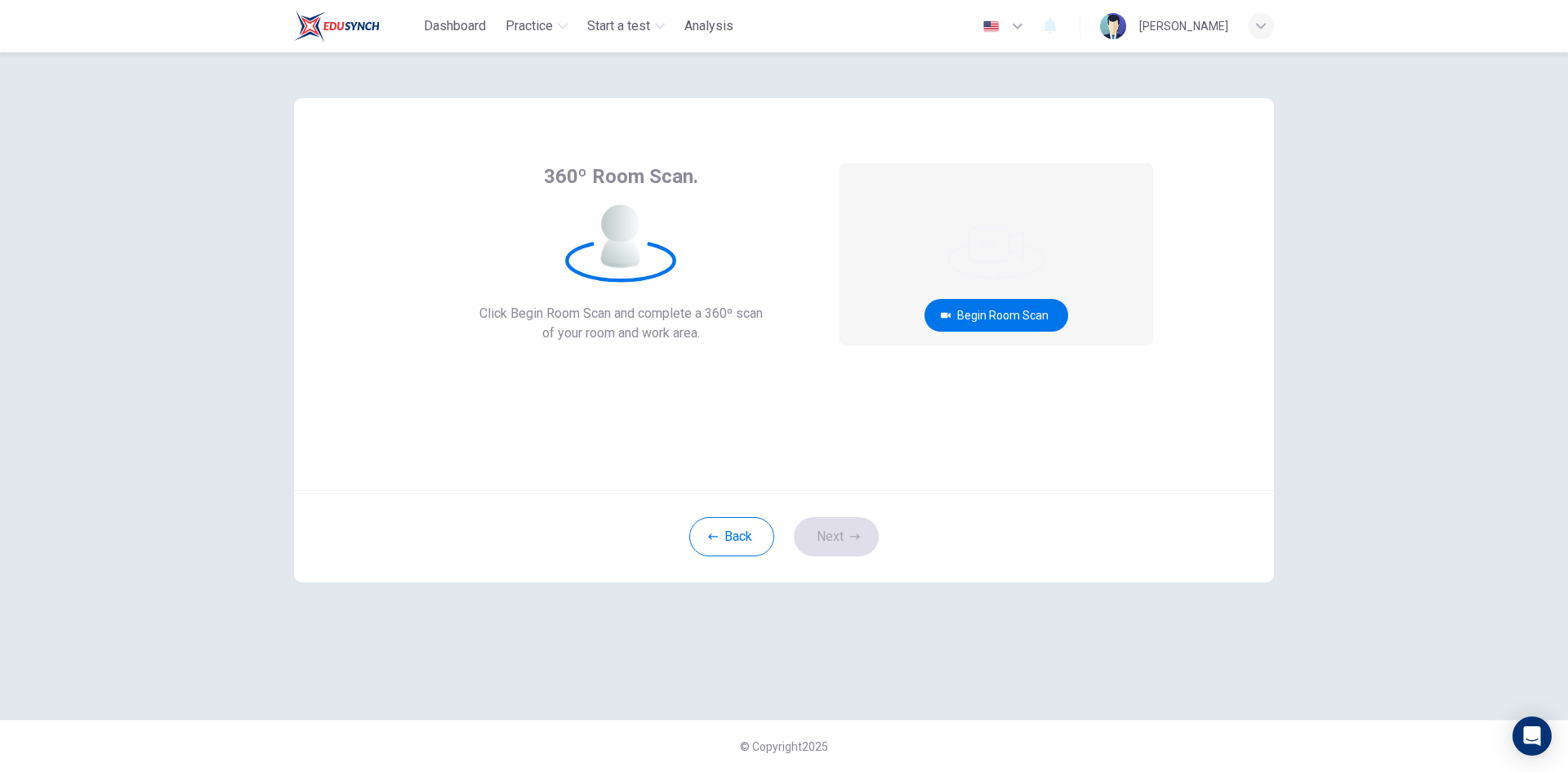
click at [1012, 251] on video at bounding box center [996, 254] width 312 height 180
click at [1262, 30] on icon "button" at bounding box center [1261, 26] width 10 height 10
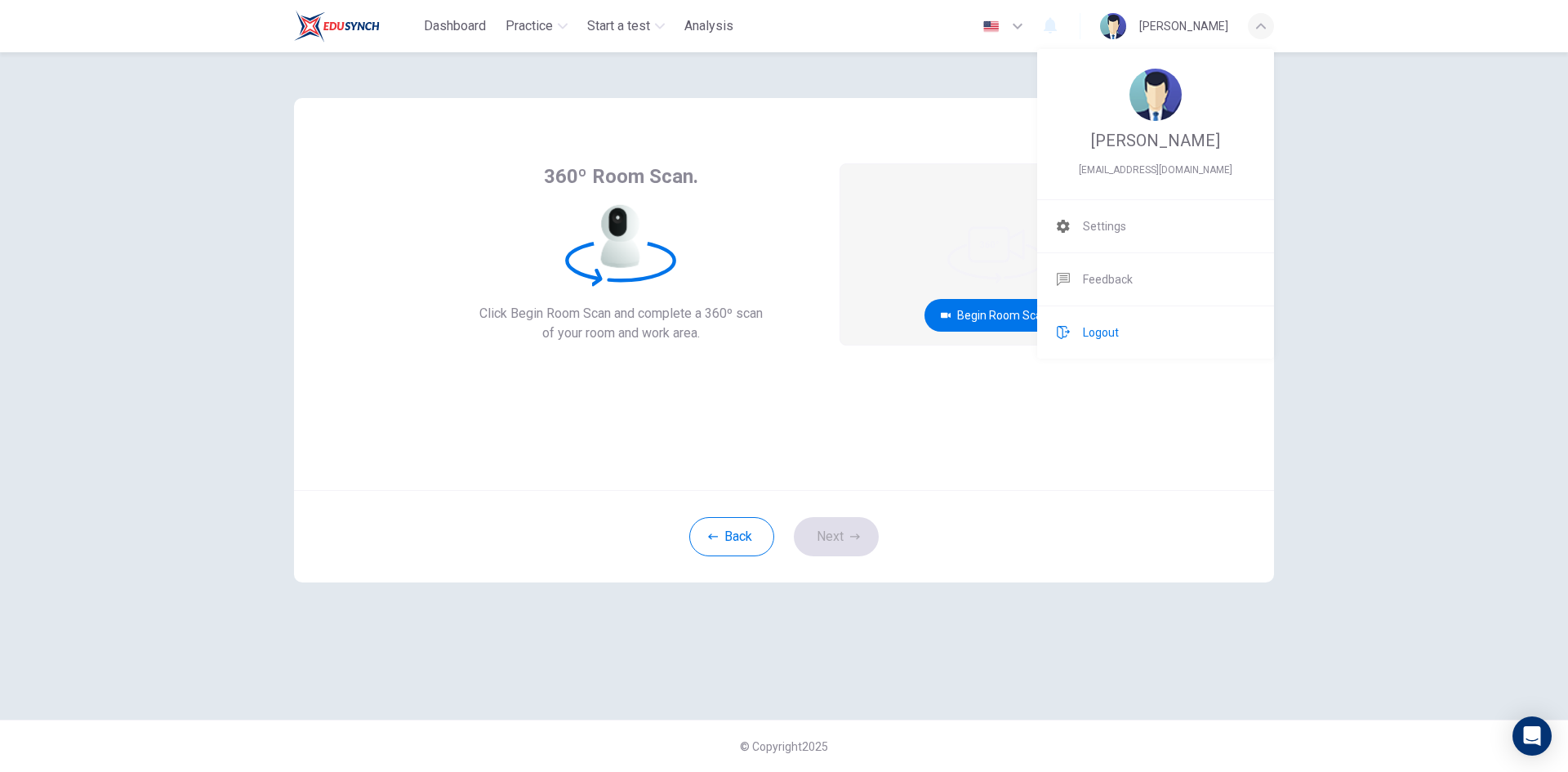
click at [1107, 346] on li "Logout" at bounding box center [1155, 333] width 237 height 52
